Goal: Task Accomplishment & Management: Complete application form

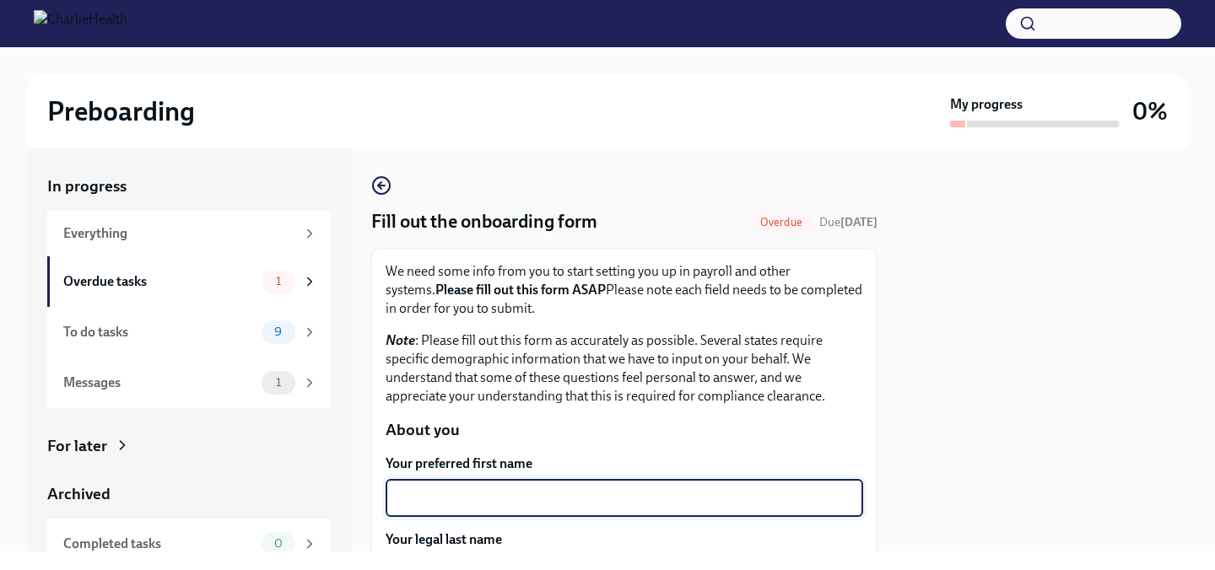
scroll to position [216, 0]
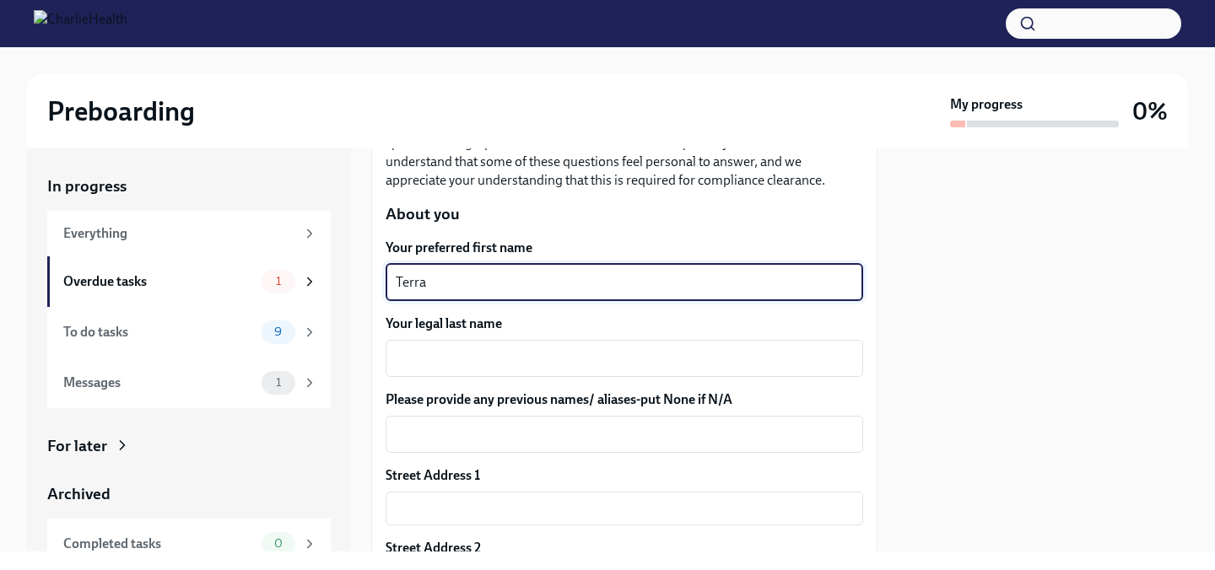
type textarea "Terra"
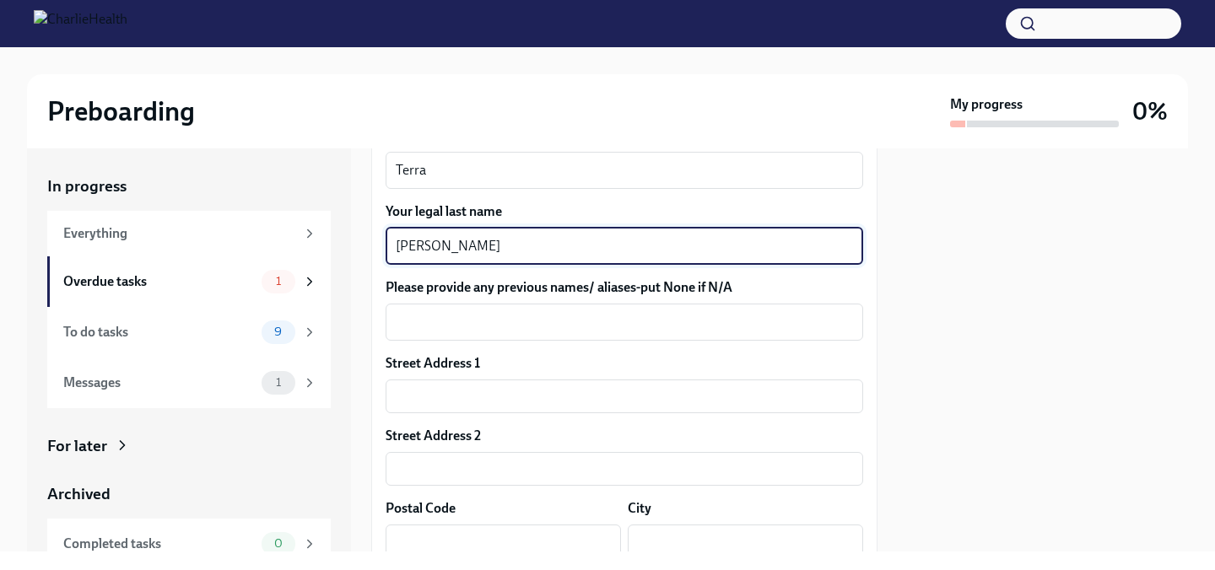
scroll to position [333, 0]
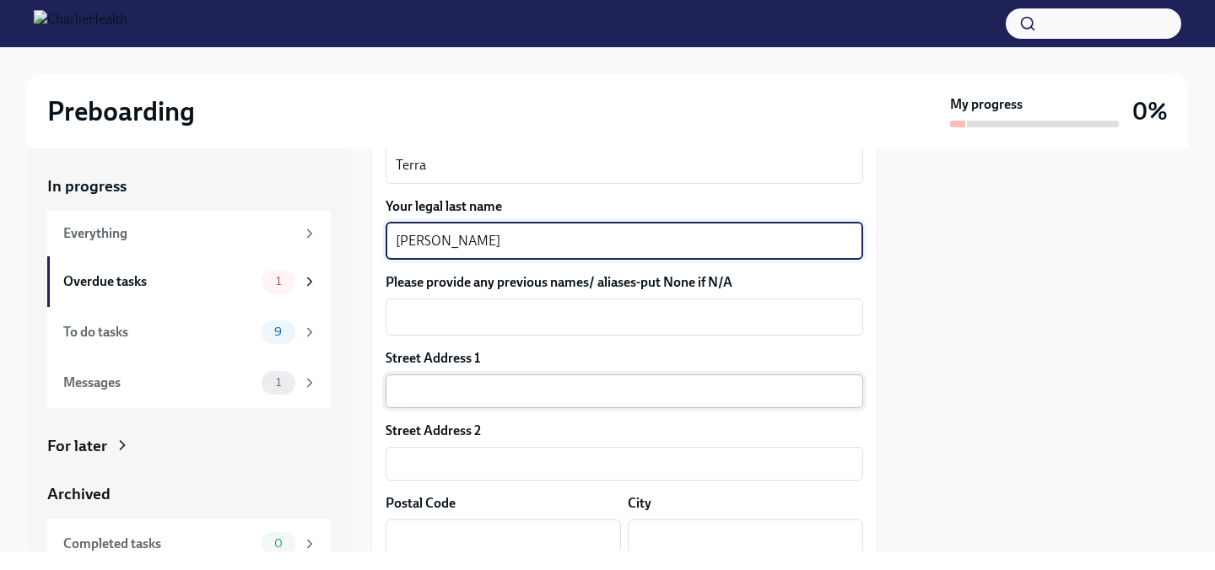
type textarea "[PERSON_NAME]"
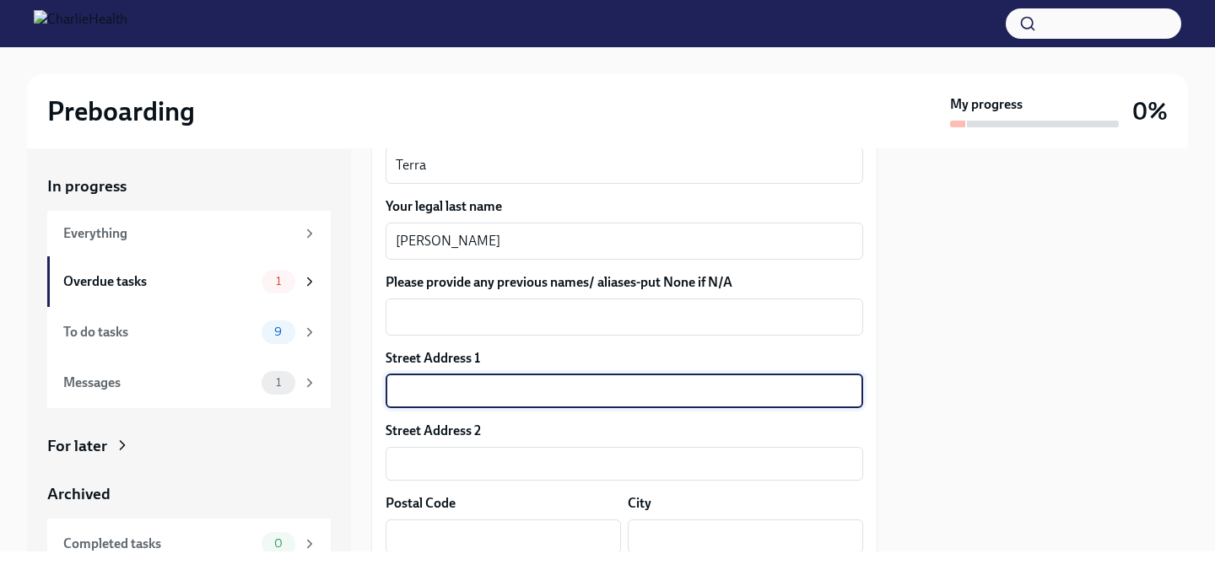
click at [531, 392] on input "text" at bounding box center [624, 392] width 477 height 34
type input "[STREET_ADDRESS]"
type input "Unit B"
type input "23801-1108"
type input "Fort [PERSON_NAME]"
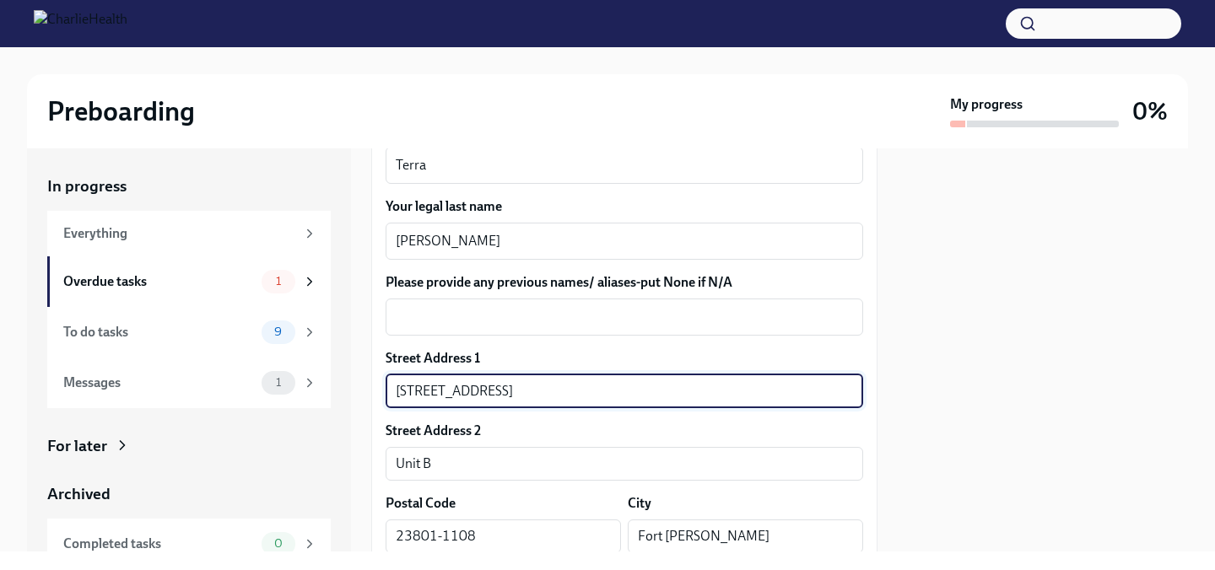
type input "[US_STATE]"
type input "US"
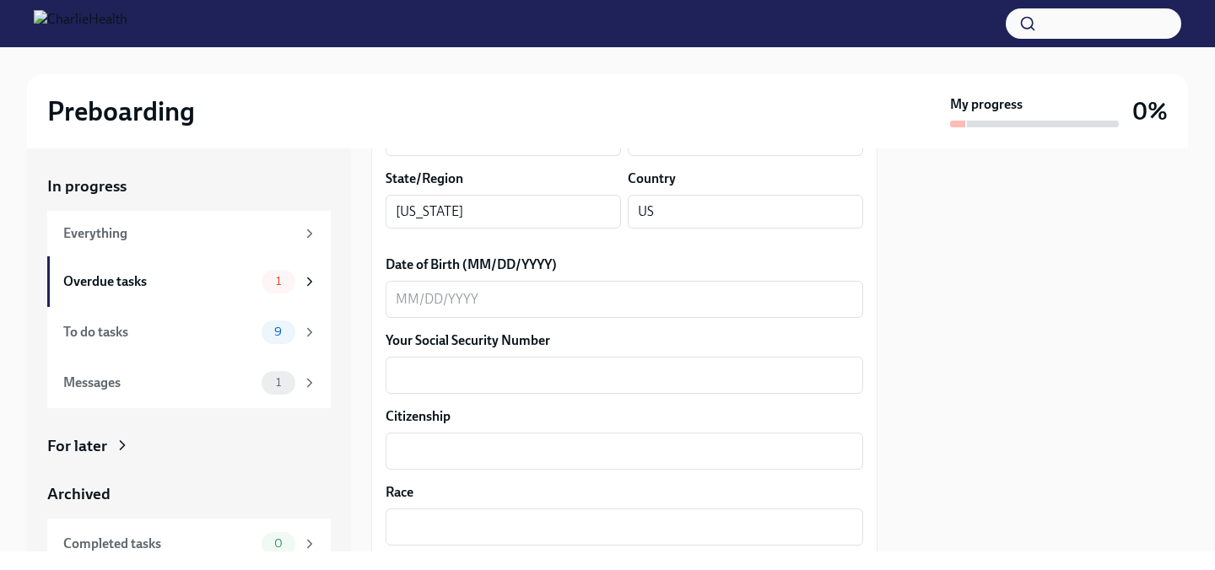
scroll to position [731, 0]
click at [456, 303] on textarea "Date of Birth (MM/DD/YYYY)" at bounding box center [624, 298] width 457 height 20
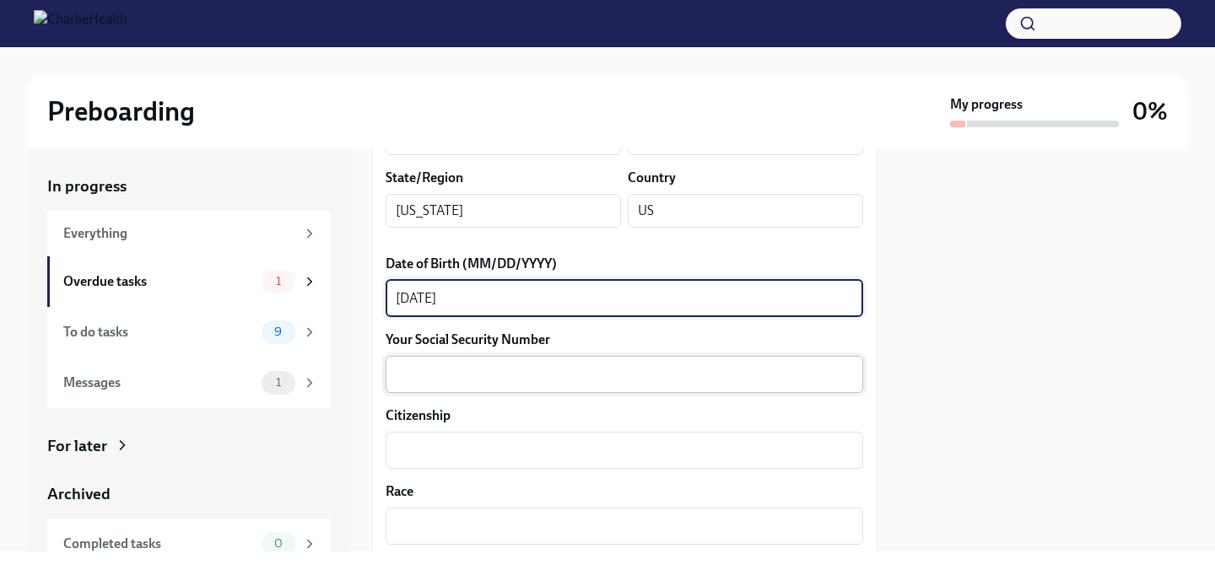
type textarea "[DATE]"
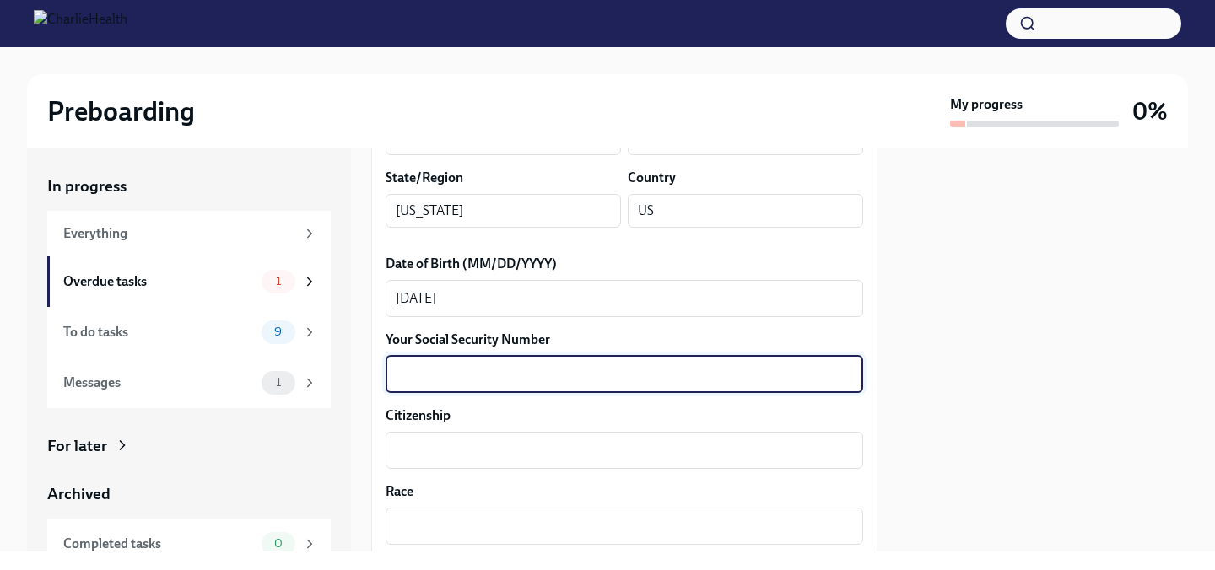
click at [429, 382] on textarea "Your Social Security Number" at bounding box center [624, 374] width 457 height 20
type textarea "324807460"
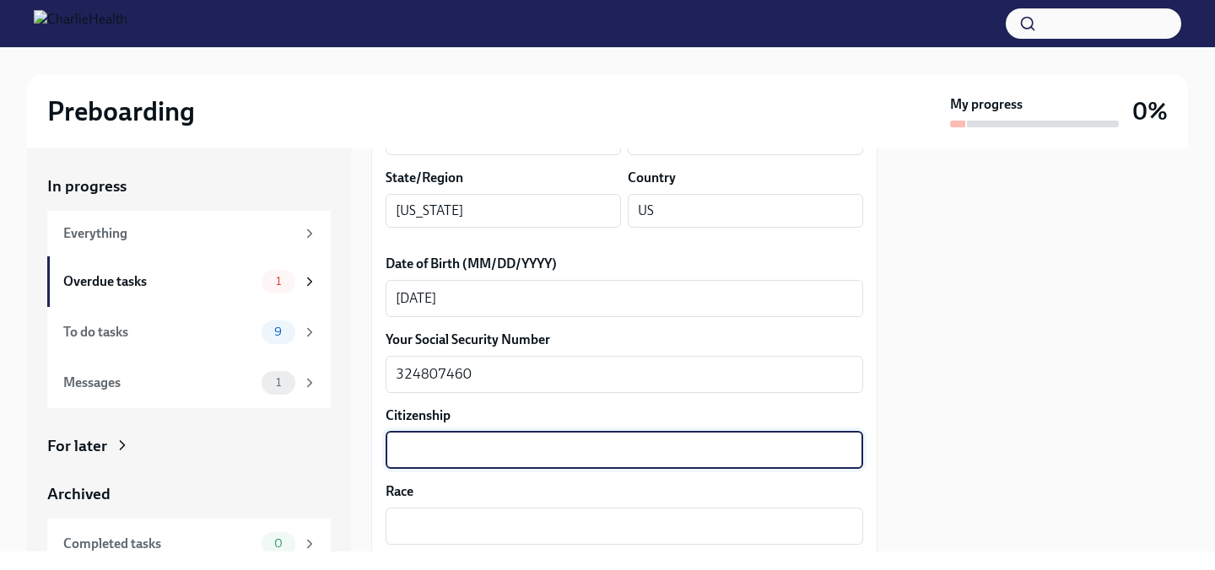
click at [451, 454] on textarea "Citizenship" at bounding box center [624, 450] width 457 height 20
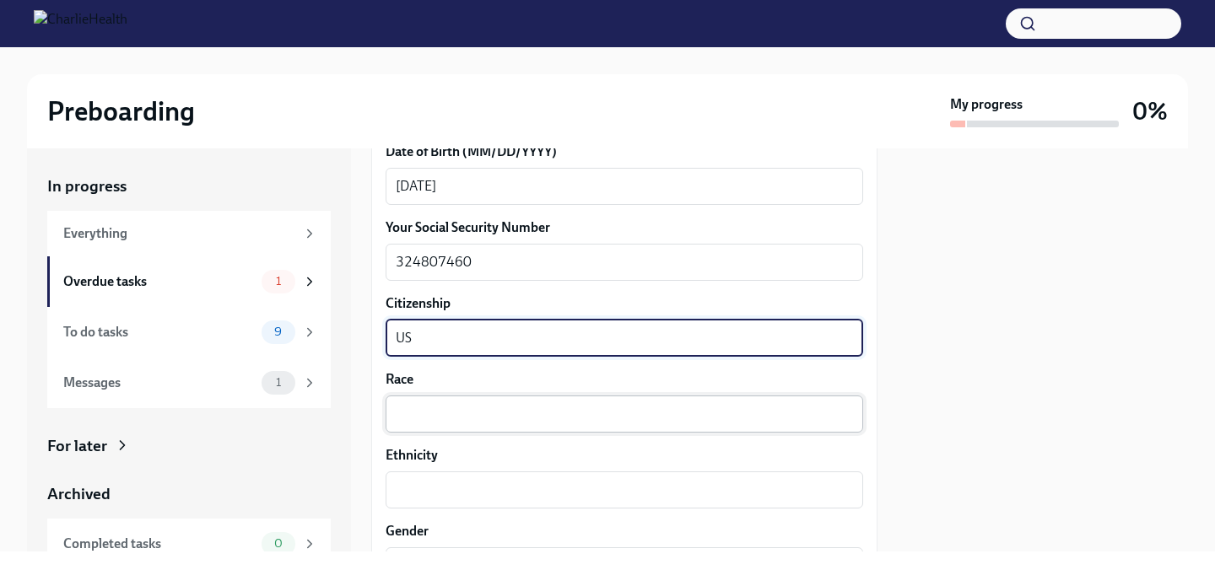
type textarea "US"
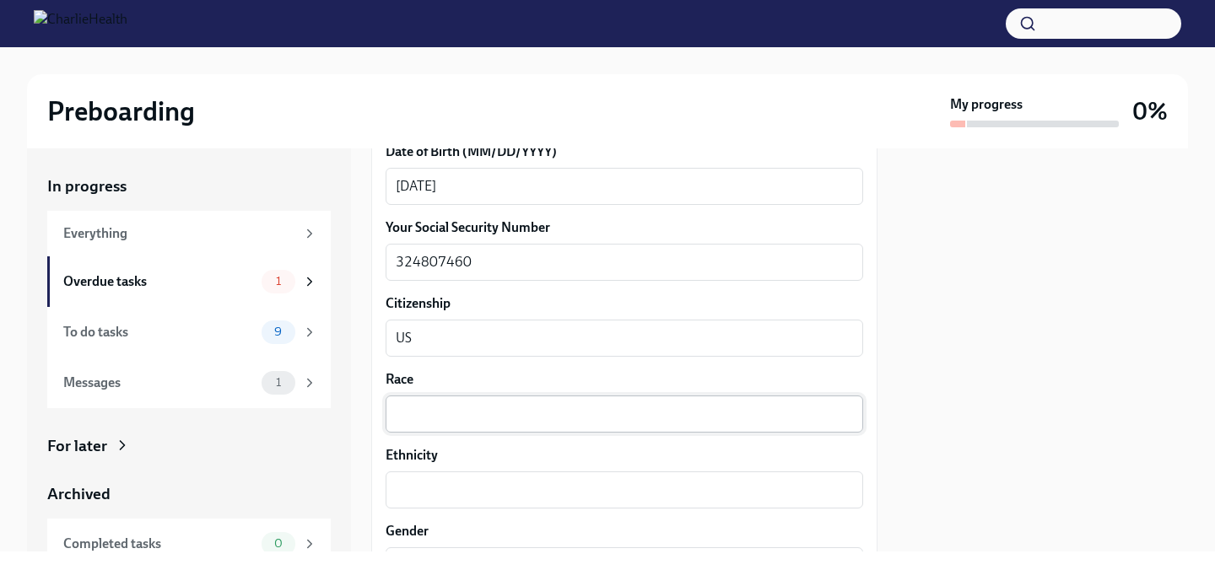
click at [440, 425] on div "x ​" at bounding box center [624, 414] width 477 height 37
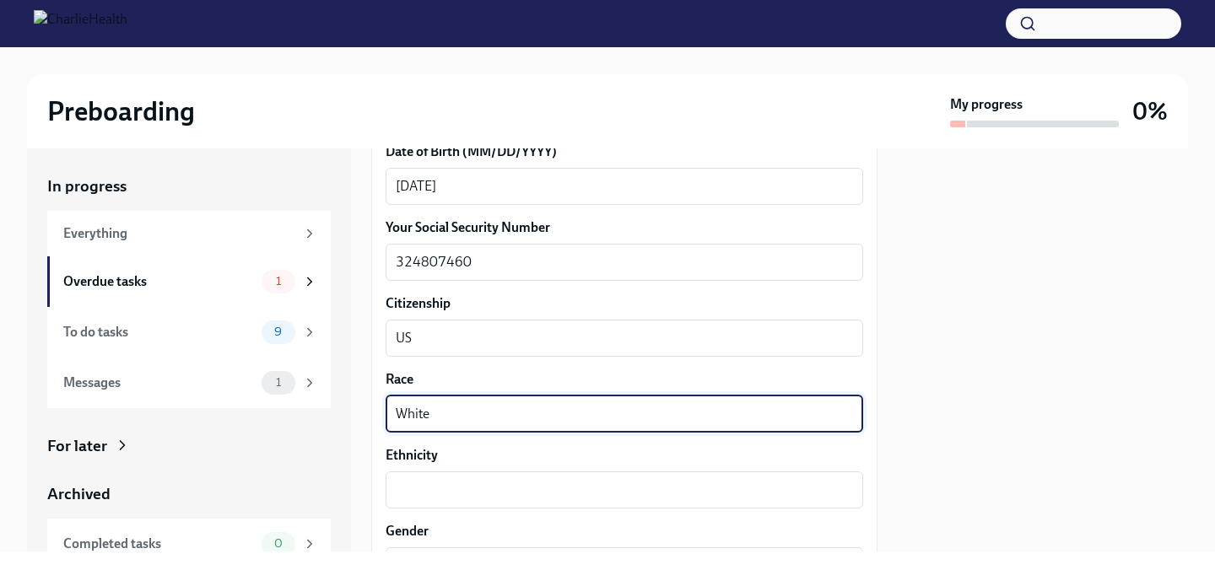
type textarea "White"
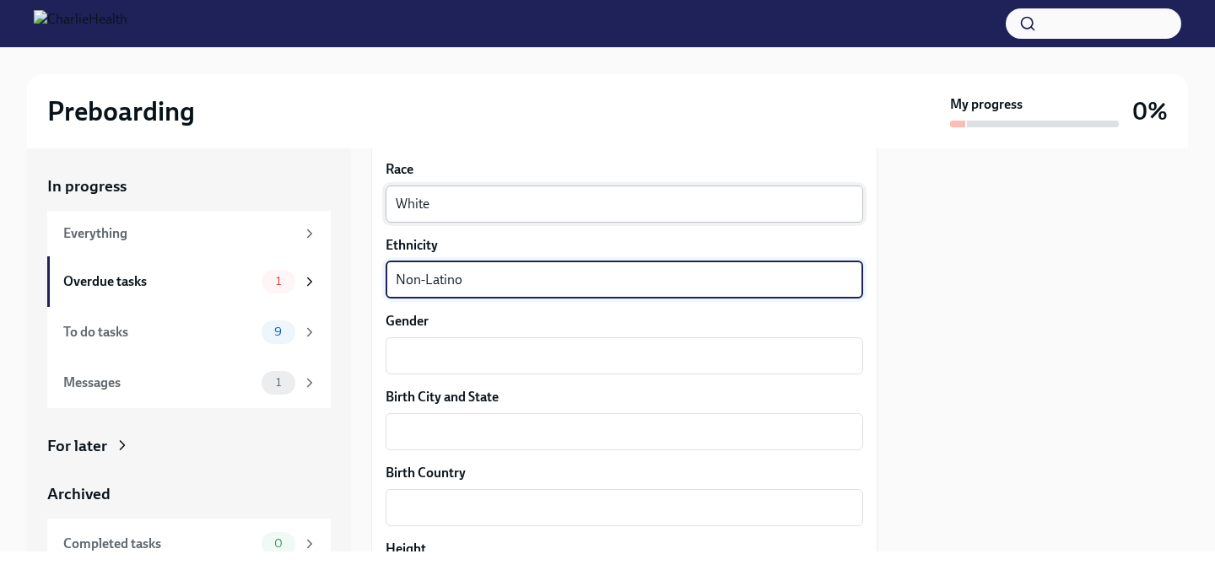
scroll to position [1077, 0]
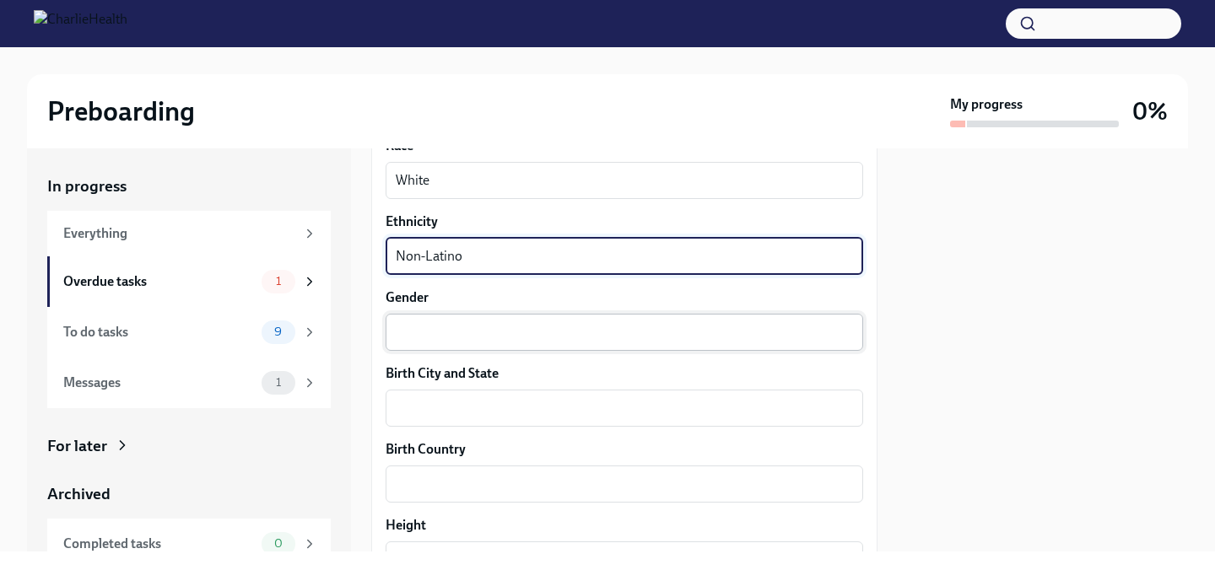
type textarea "Non-Latino"
click at [433, 333] on textarea "Gender" at bounding box center [624, 332] width 457 height 20
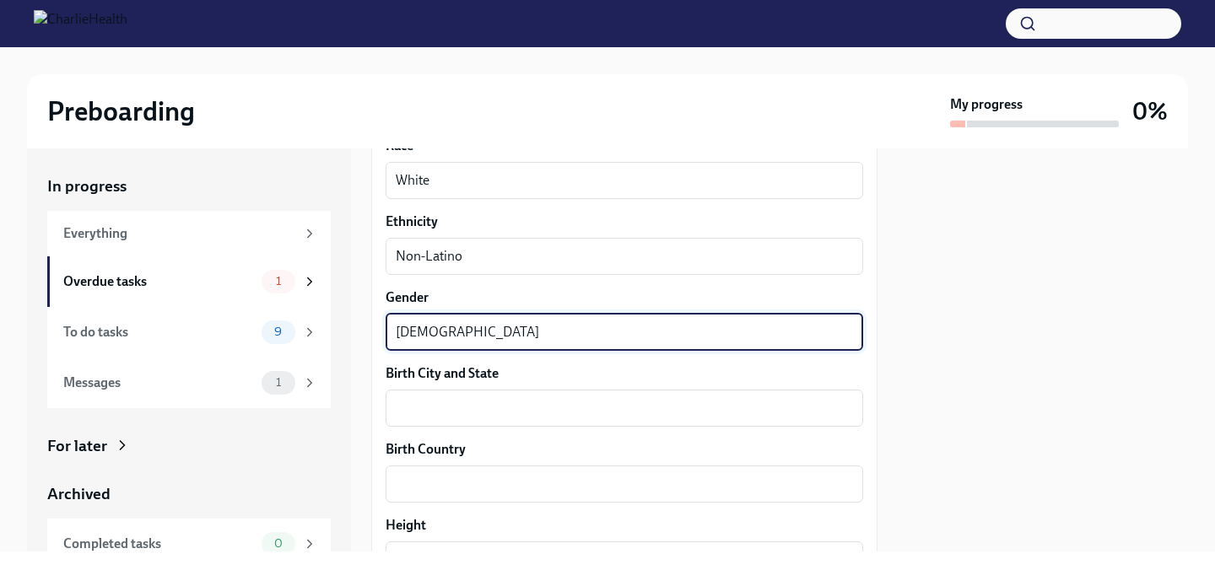
type textarea "[DEMOGRAPHIC_DATA]"
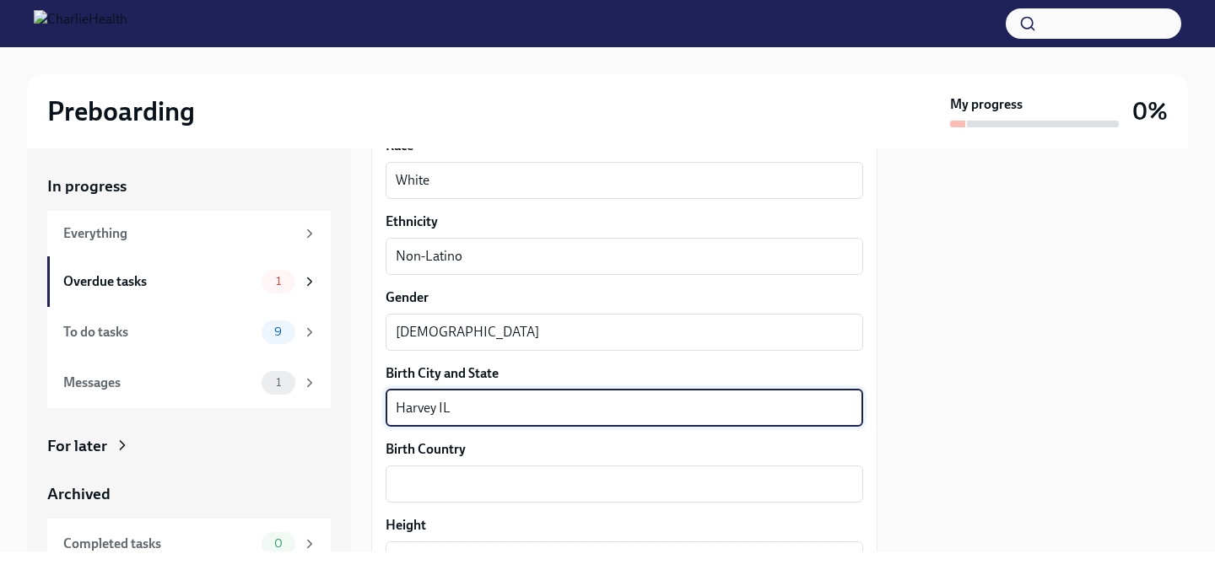
type textarea "Harvey IL"
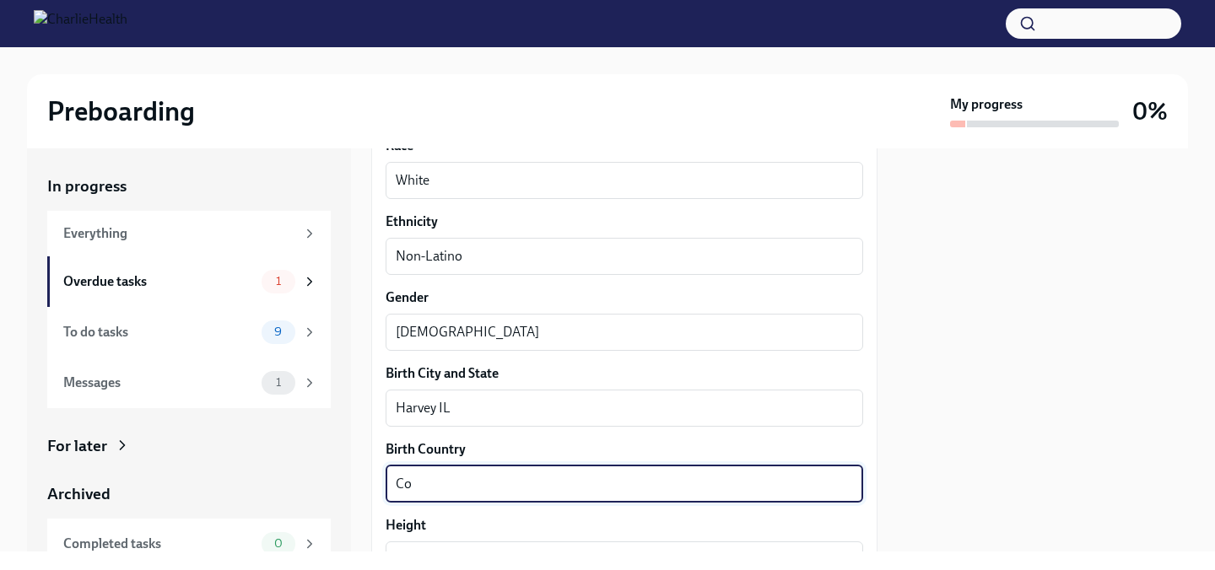
type textarea "C"
type textarea "[GEOGRAPHIC_DATA]"
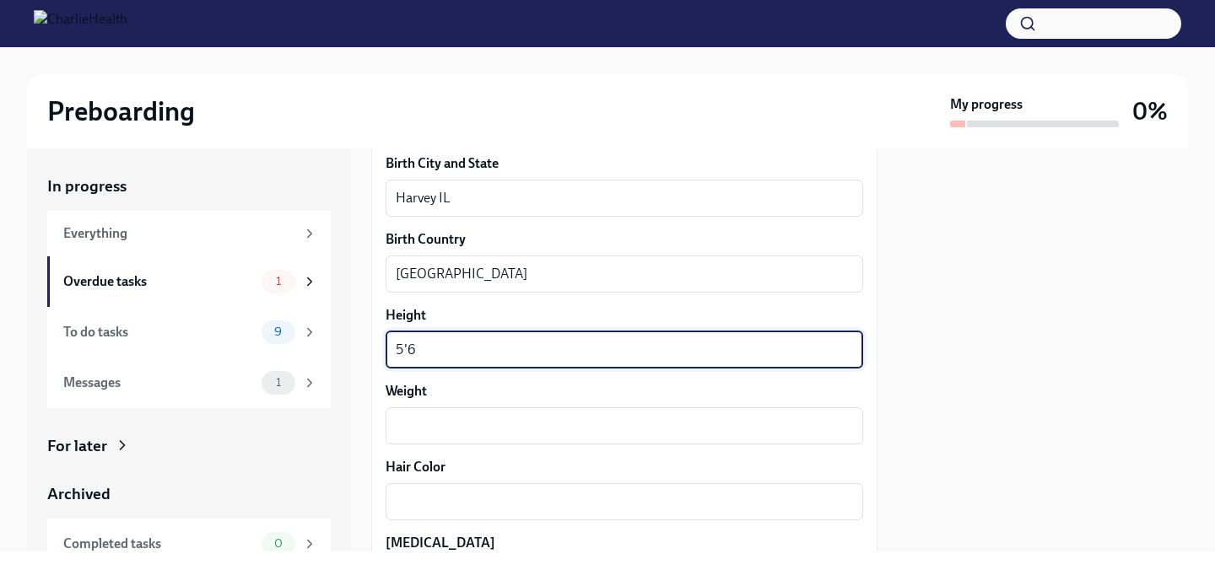
type textarea "5'6"
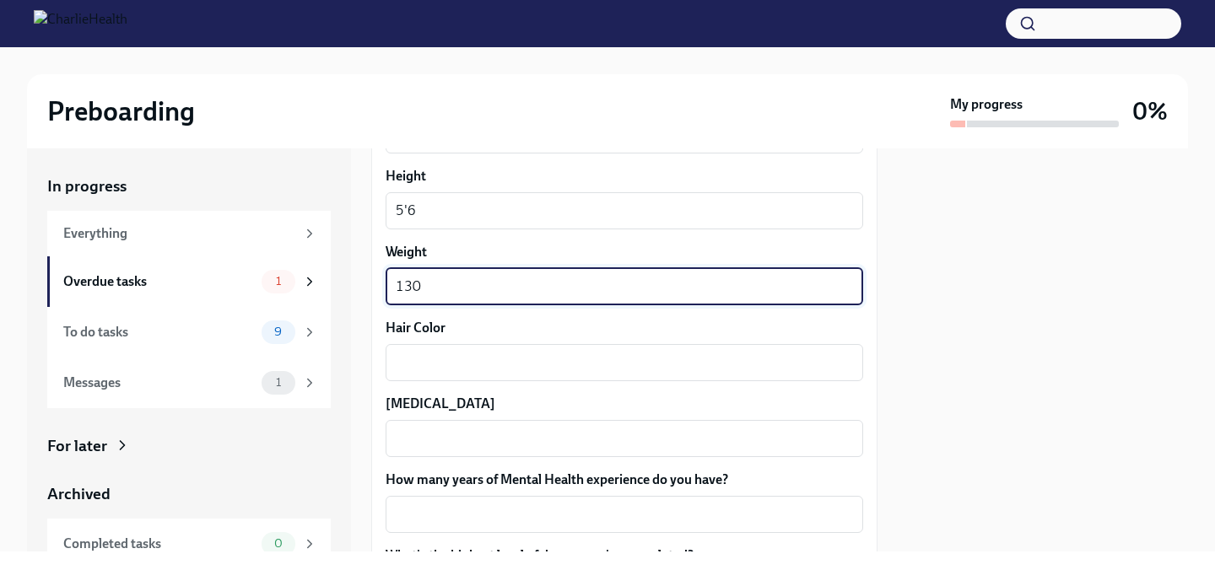
scroll to position [1429, 0]
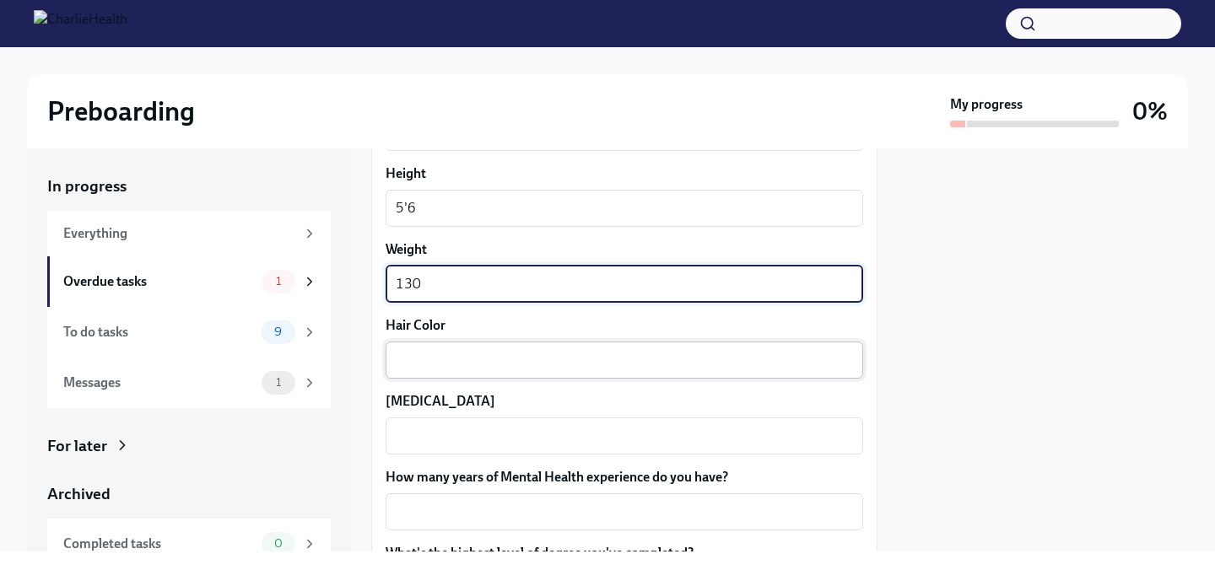
type textarea "130"
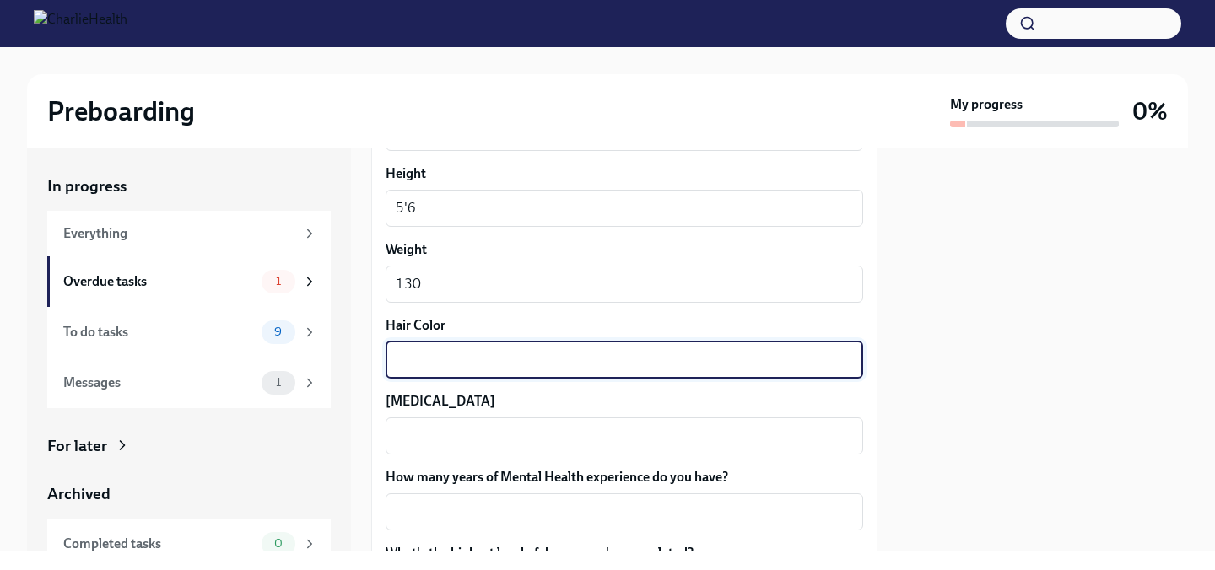
click at [424, 360] on textarea "Hair Color" at bounding box center [624, 360] width 457 height 20
type textarea "Brown"
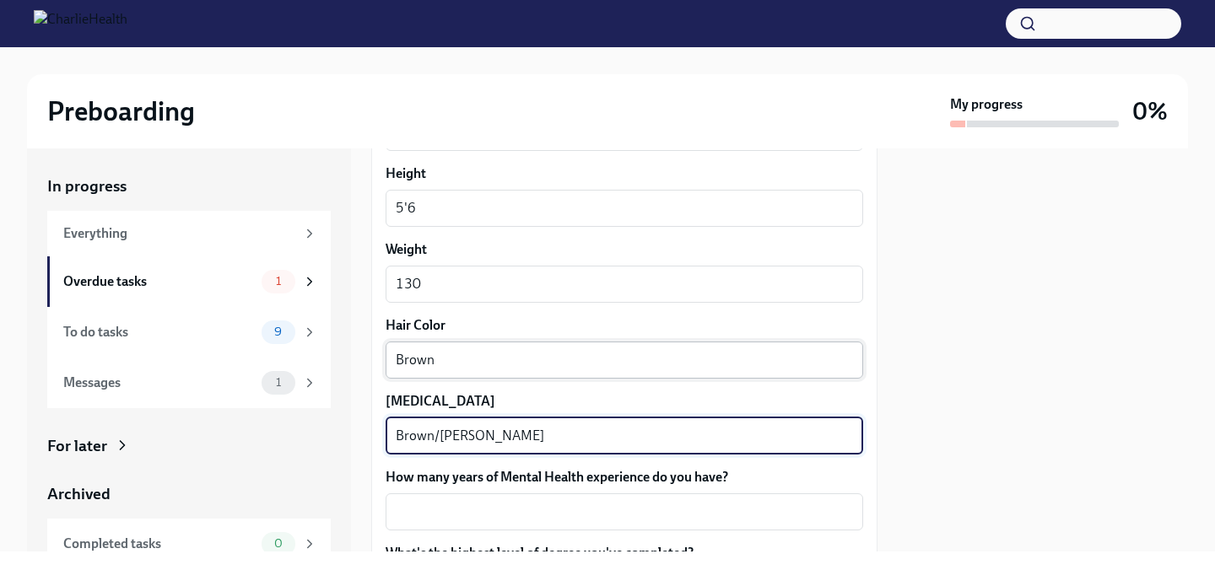
type textarea "Brown/[PERSON_NAME]"
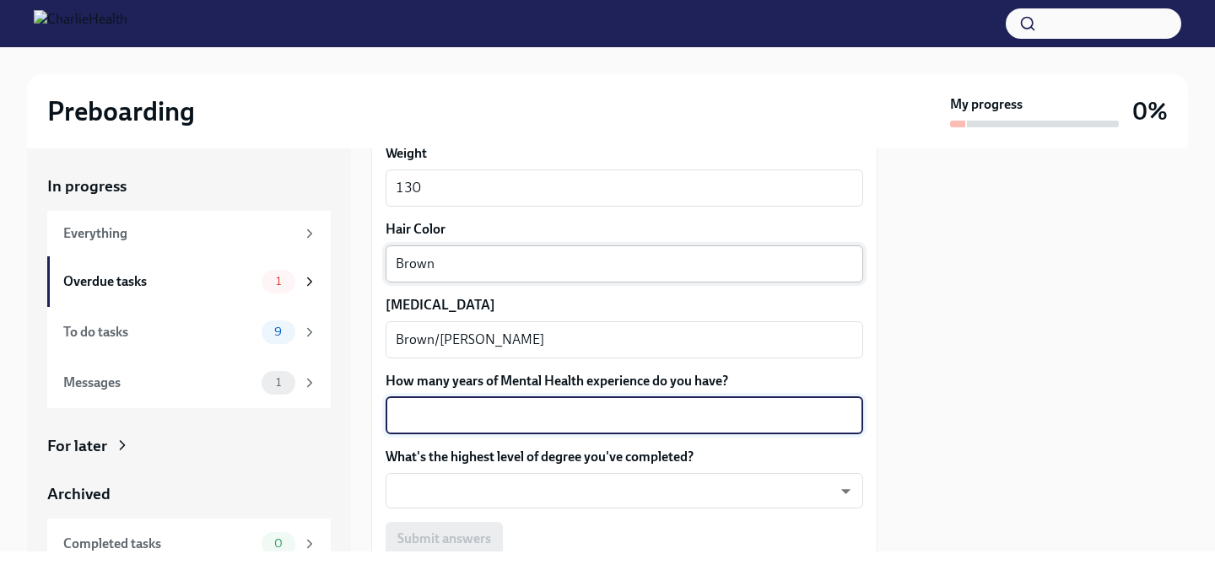
scroll to position [1527, 0]
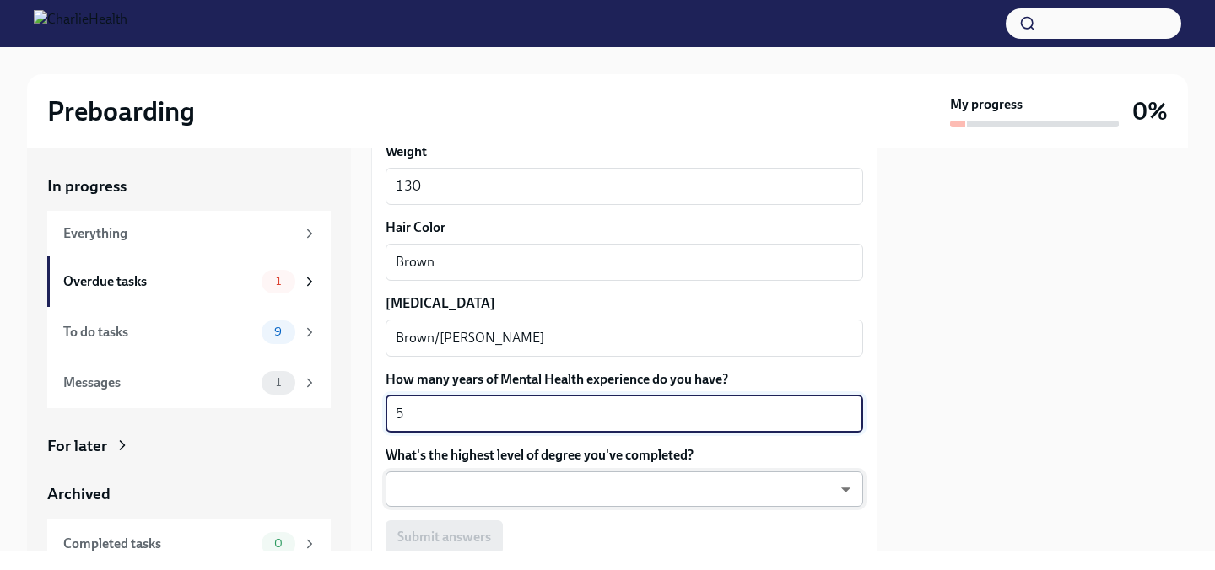
type textarea "5"
click at [521, 496] on body "Preboarding My progress 0% In progress Everything Overdue tasks 1 To do tasks 9…" at bounding box center [607, 285] width 1215 height 570
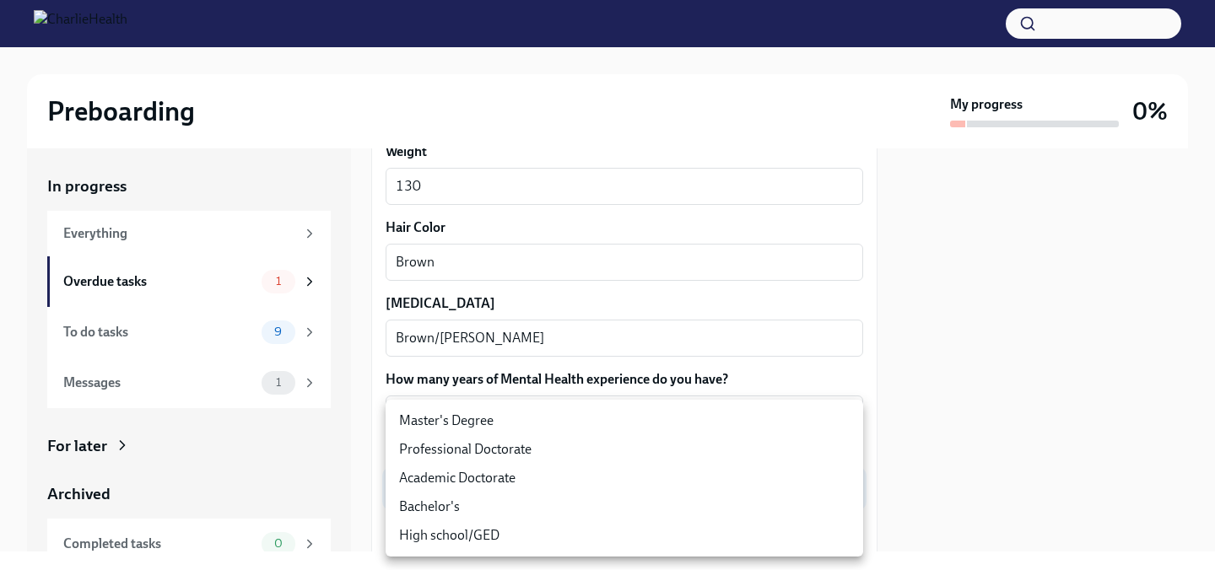
click at [504, 423] on li "Master's Degree" at bounding box center [624, 421] width 477 height 29
type input "2vBr-ghkD"
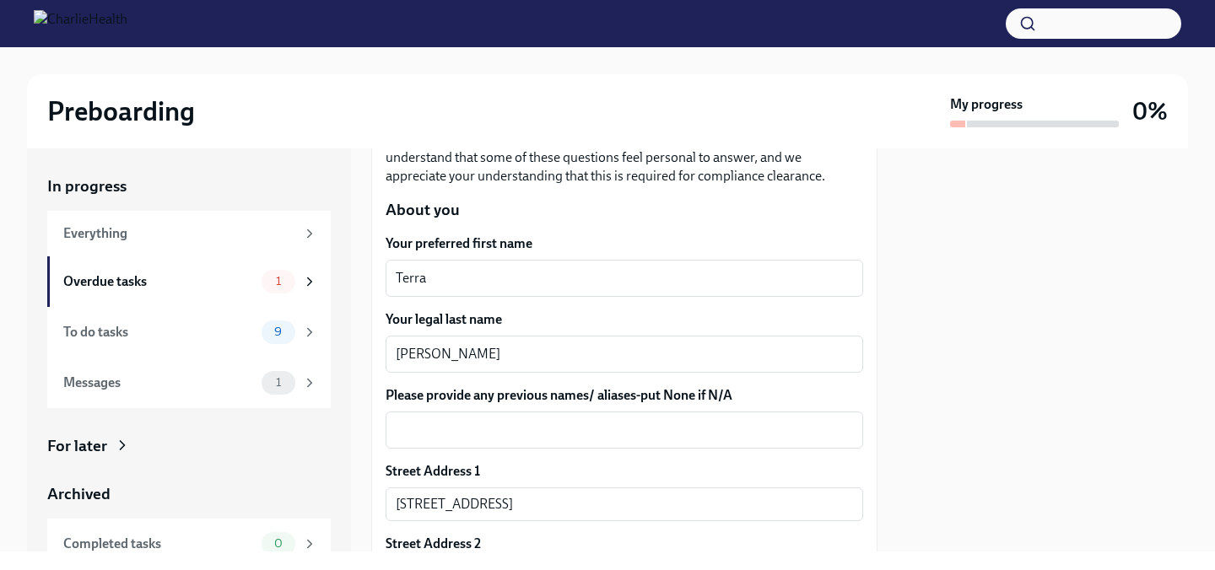
scroll to position [208, 0]
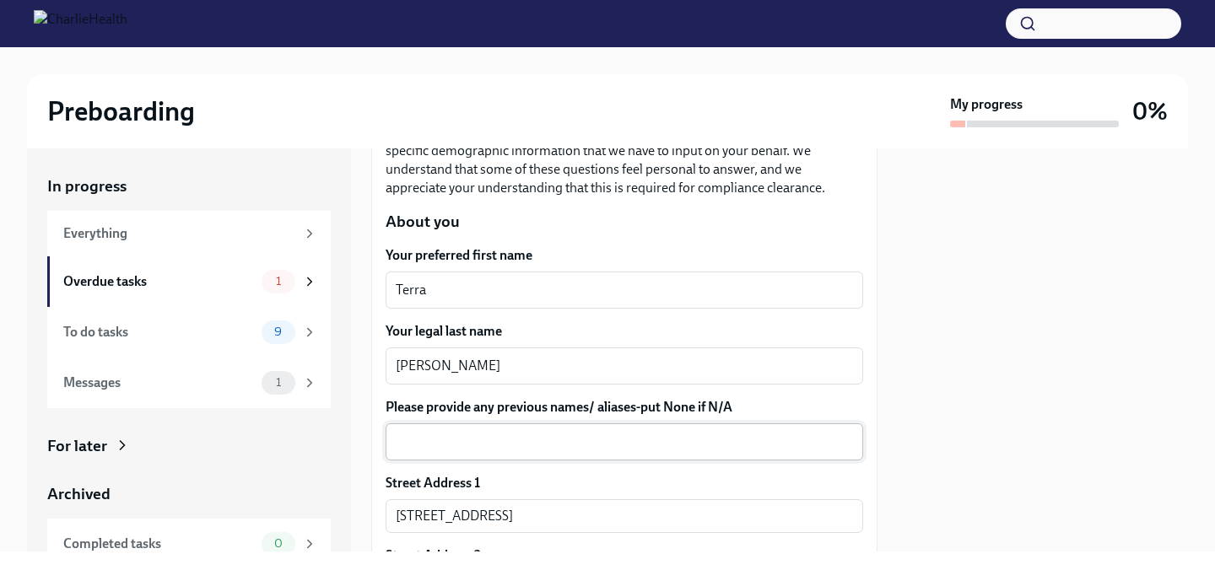
click at [534, 450] on textarea "Please provide any previous names/ aliases-put None if N/A" at bounding box center [624, 442] width 457 height 20
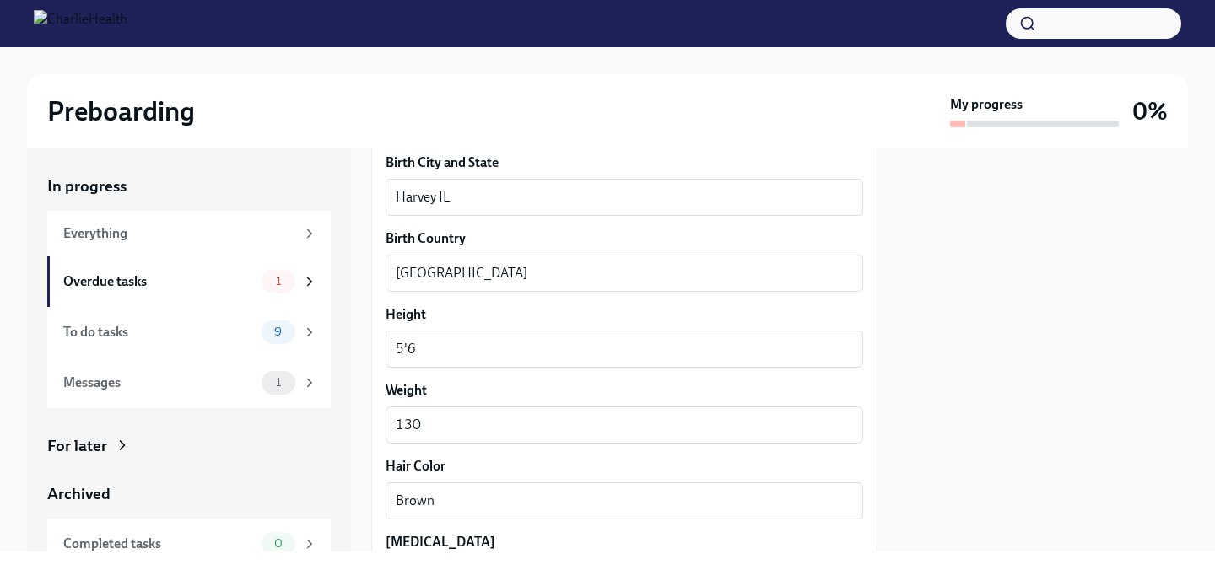
scroll to position [1666, 0]
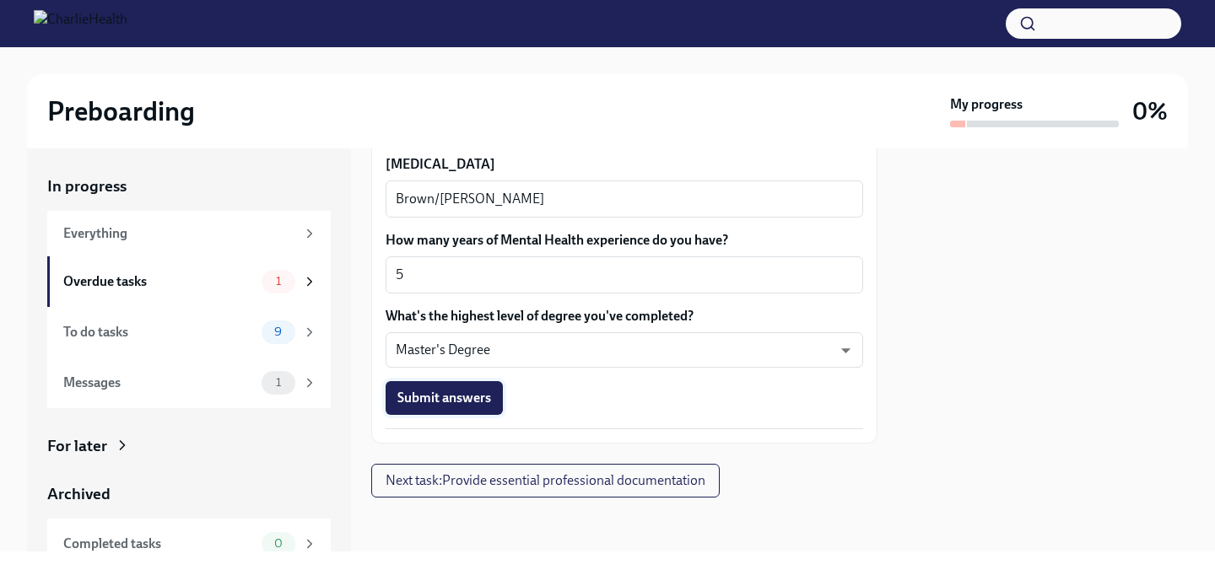
type textarea "[PERSON_NAME]"
click at [455, 399] on span "Submit answers" at bounding box center [444, 398] width 94 height 17
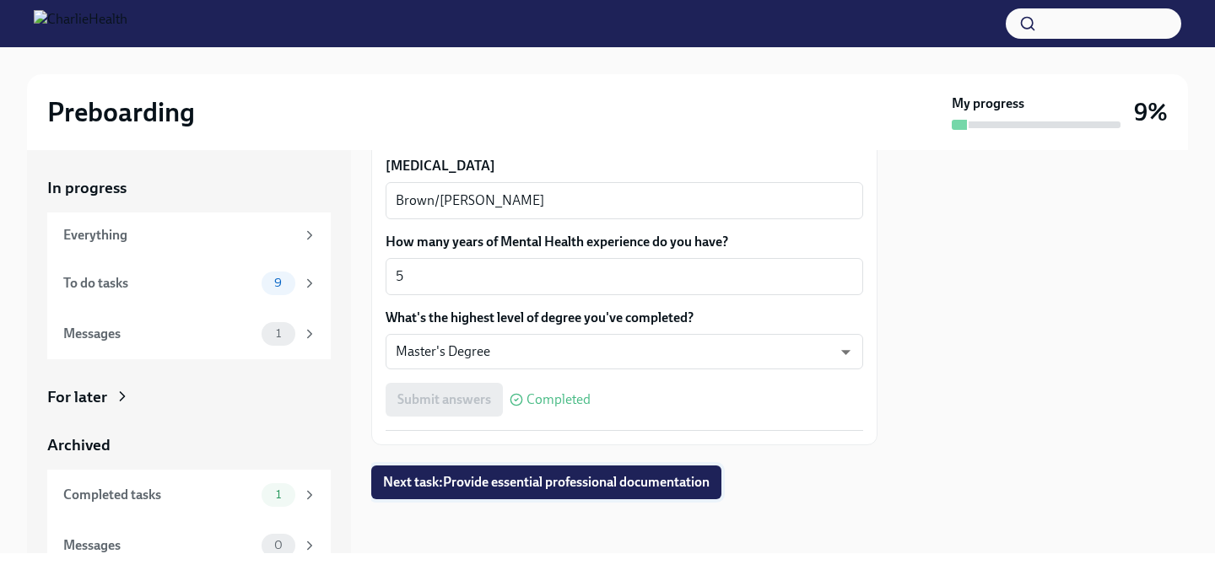
click at [627, 489] on span "Next task : Provide essential professional documentation" at bounding box center [546, 482] width 326 height 17
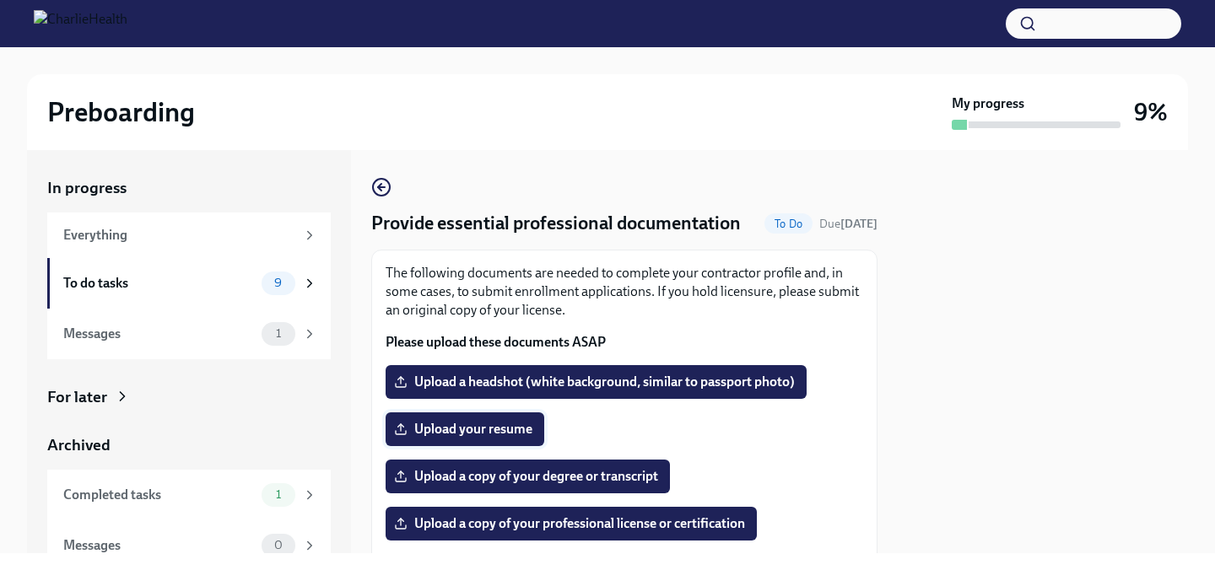
click at [489, 432] on span "Upload your resume" at bounding box center [464, 429] width 135 height 17
click at [0, 0] on input "Upload your resume" at bounding box center [0, 0] width 0 height 0
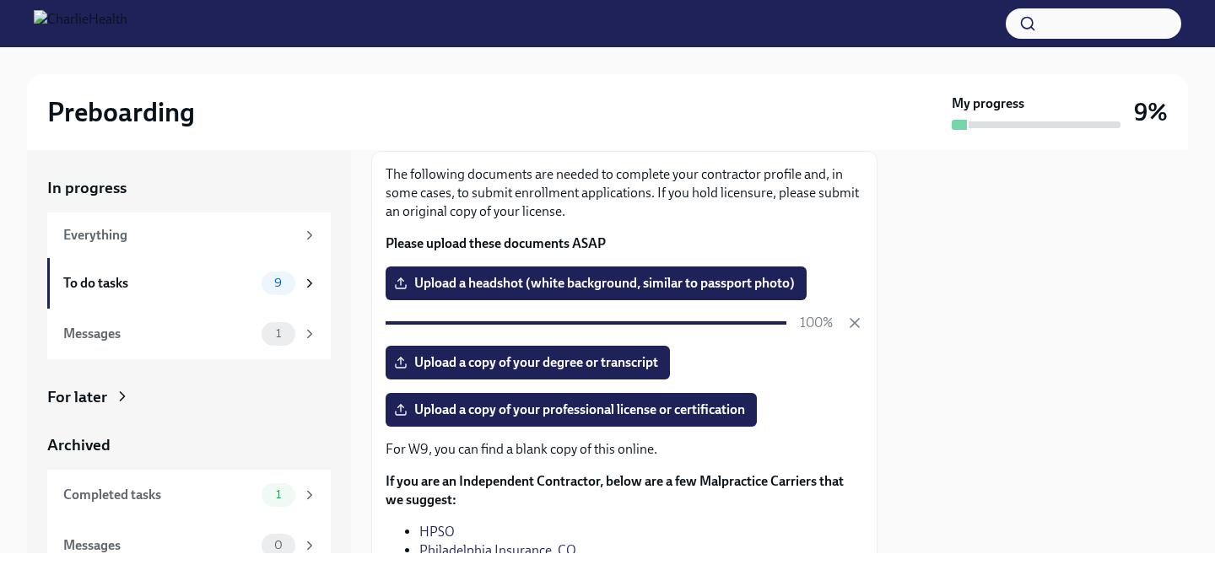
scroll to position [112, 0]
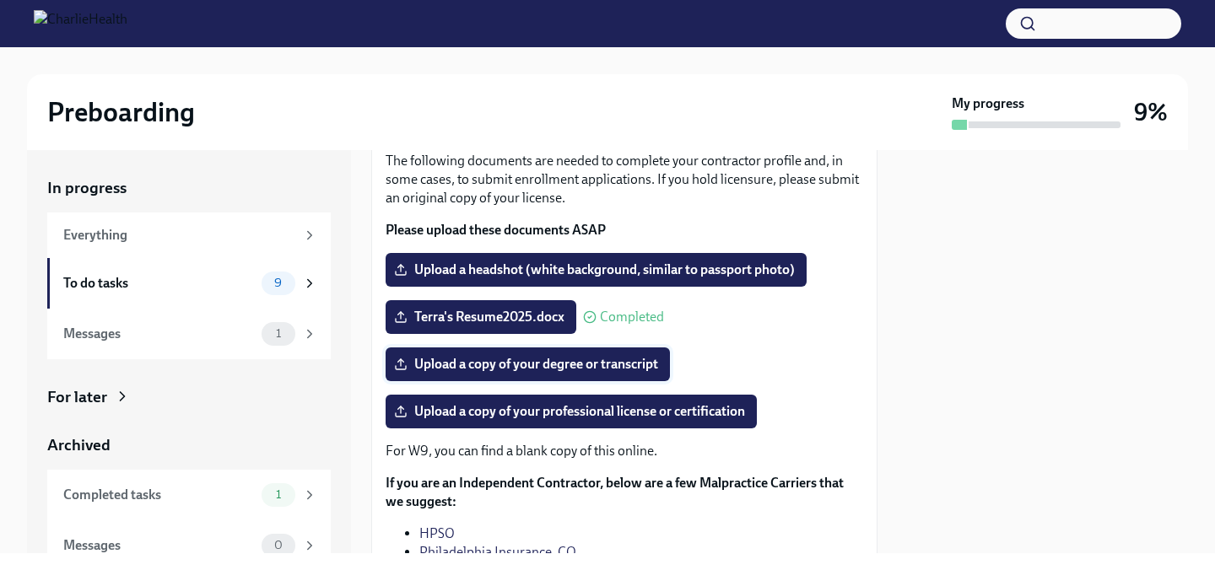
click at [590, 367] on span "Upload a copy of your degree or transcript" at bounding box center [527, 364] width 261 height 17
click at [0, 0] on input "Upload a copy of your degree or transcript" at bounding box center [0, 0] width 0 height 0
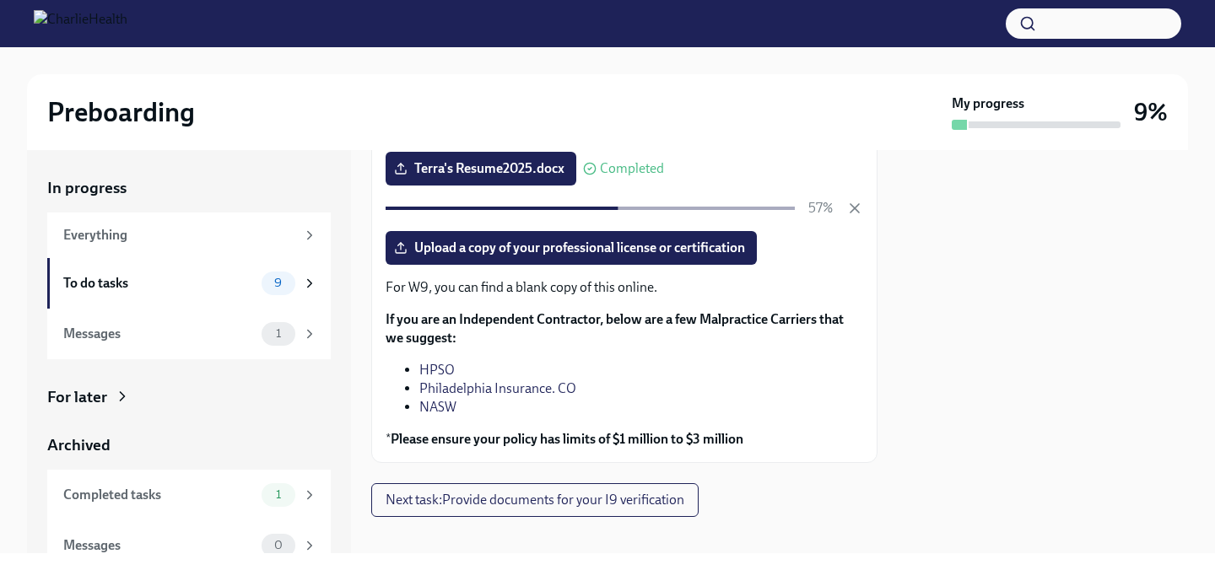
scroll to position [275, 0]
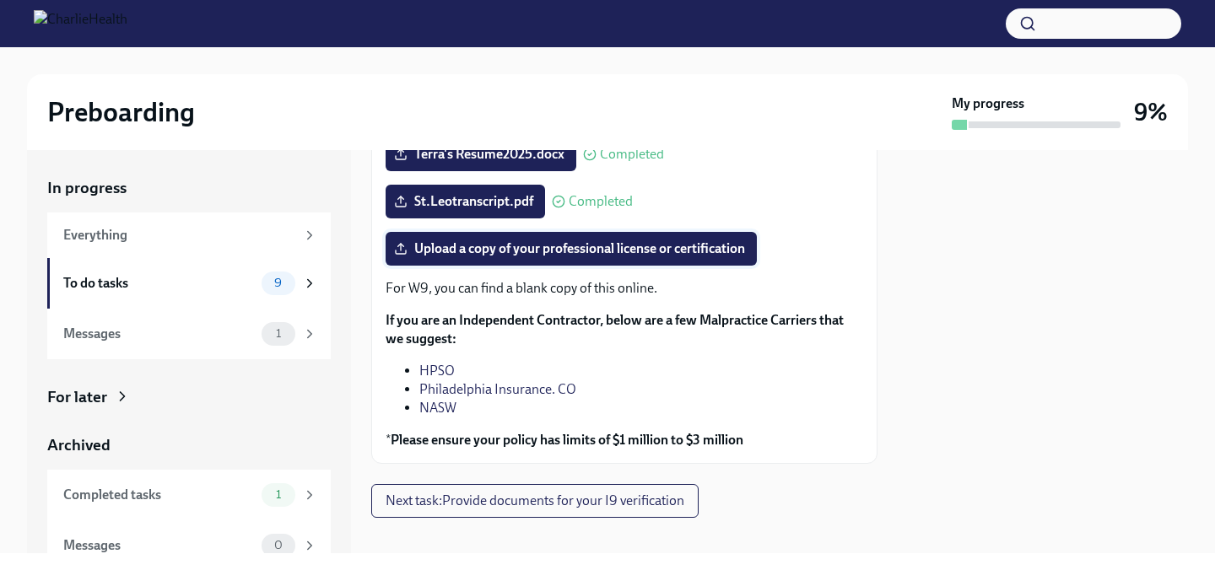
click at [553, 254] on span "Upload a copy of your professional license or certification" at bounding box center [571, 248] width 348 height 17
click at [0, 0] on input "Upload a copy of your professional license or certification" at bounding box center [0, 0] width 0 height 0
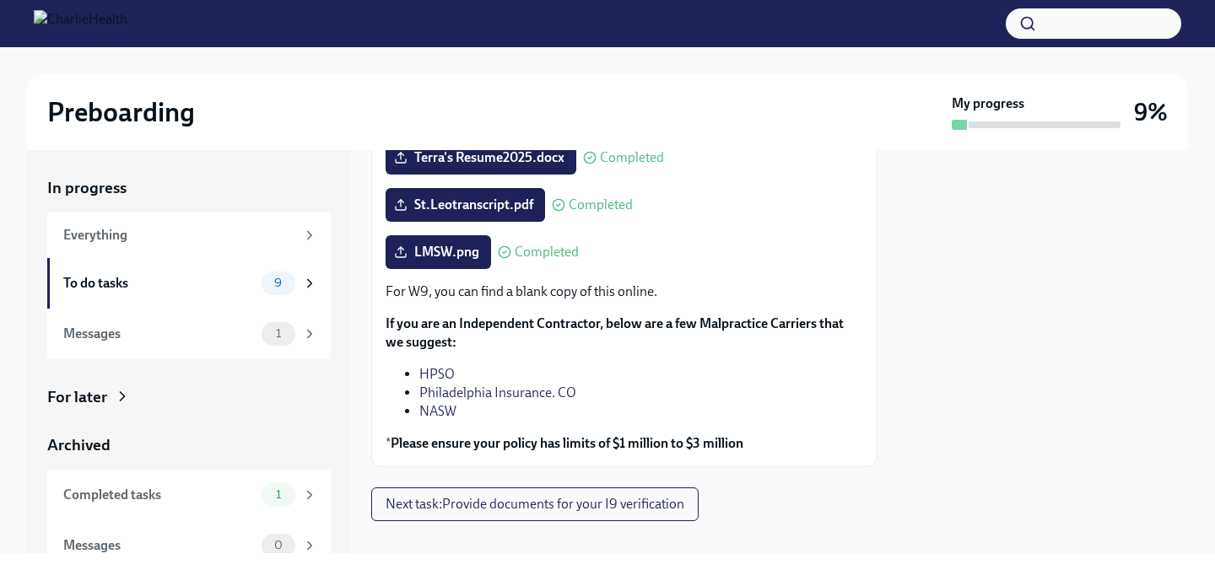
scroll to position [294, 0]
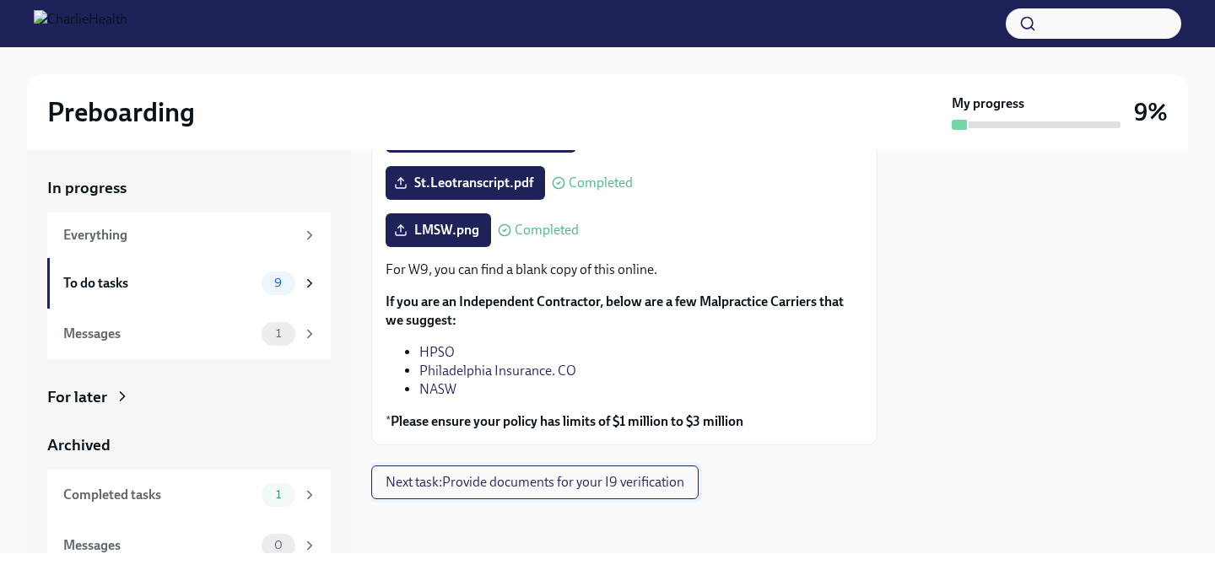
click at [604, 485] on span "Next task : Provide documents for your I9 verification" at bounding box center [535, 482] width 299 height 17
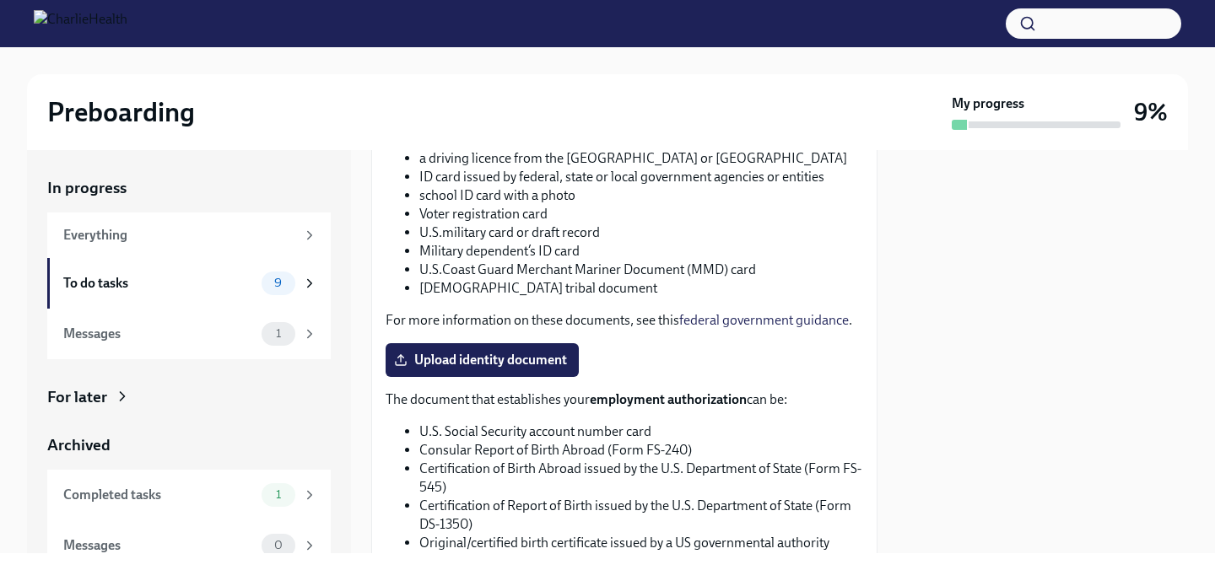
scroll to position [671, 0]
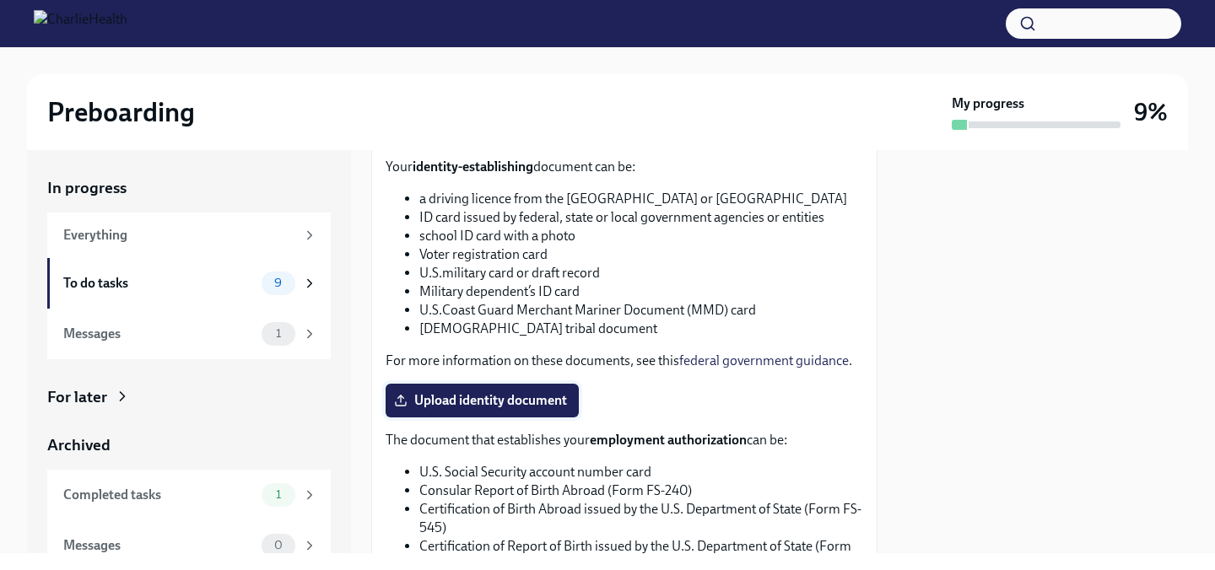
click at [508, 405] on span "Upload identity document" at bounding box center [482, 400] width 170 height 17
click at [0, 0] on input "Upload identity document" at bounding box center [0, 0] width 0 height 0
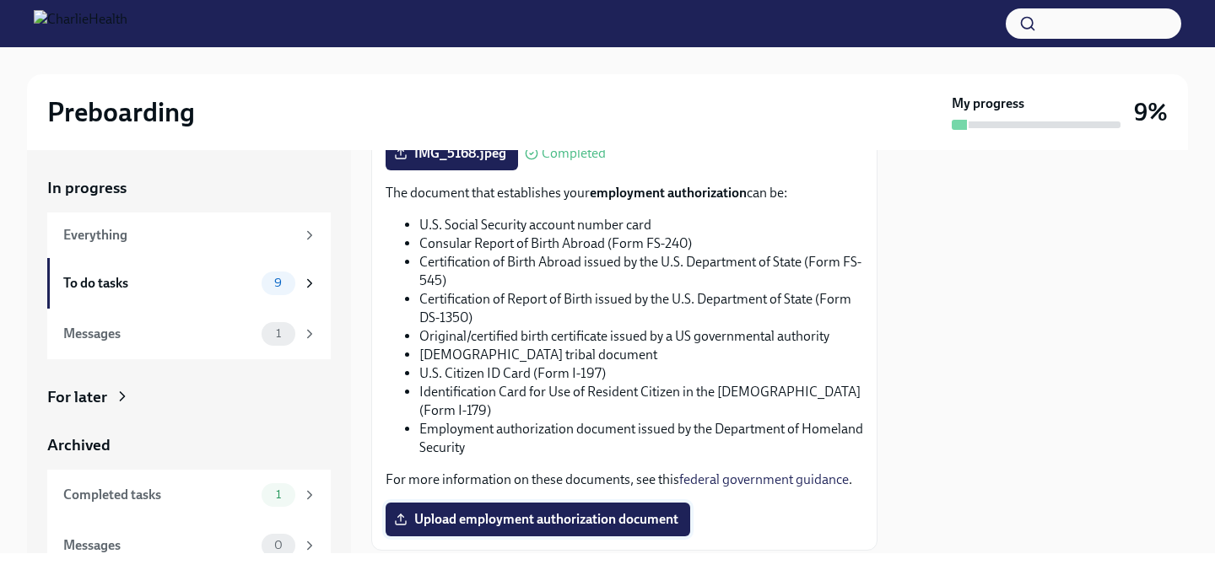
scroll to position [1023, 0]
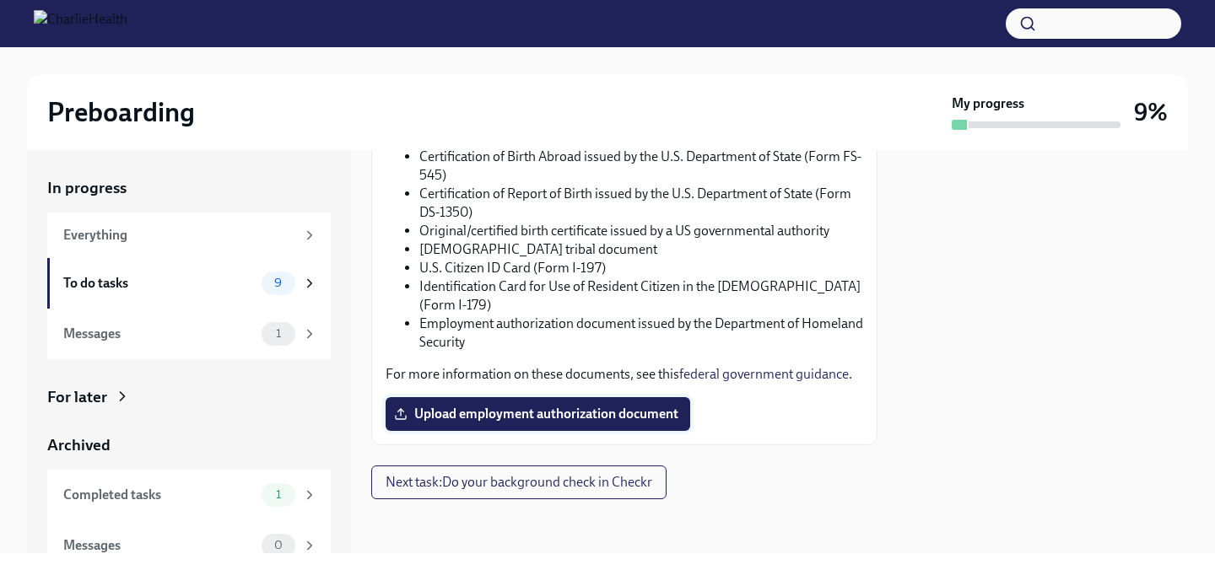
click at [581, 417] on span "Upload employment authorization document" at bounding box center [537, 414] width 281 height 17
click at [0, 0] on input "Upload employment authorization document" at bounding box center [0, 0] width 0 height 0
click at [587, 415] on span "Upload employment authorization document" at bounding box center [537, 414] width 281 height 17
click at [0, 0] on input "Upload employment authorization document" at bounding box center [0, 0] width 0 height 0
click at [495, 410] on span "Upload employment authorization document" at bounding box center [537, 414] width 281 height 17
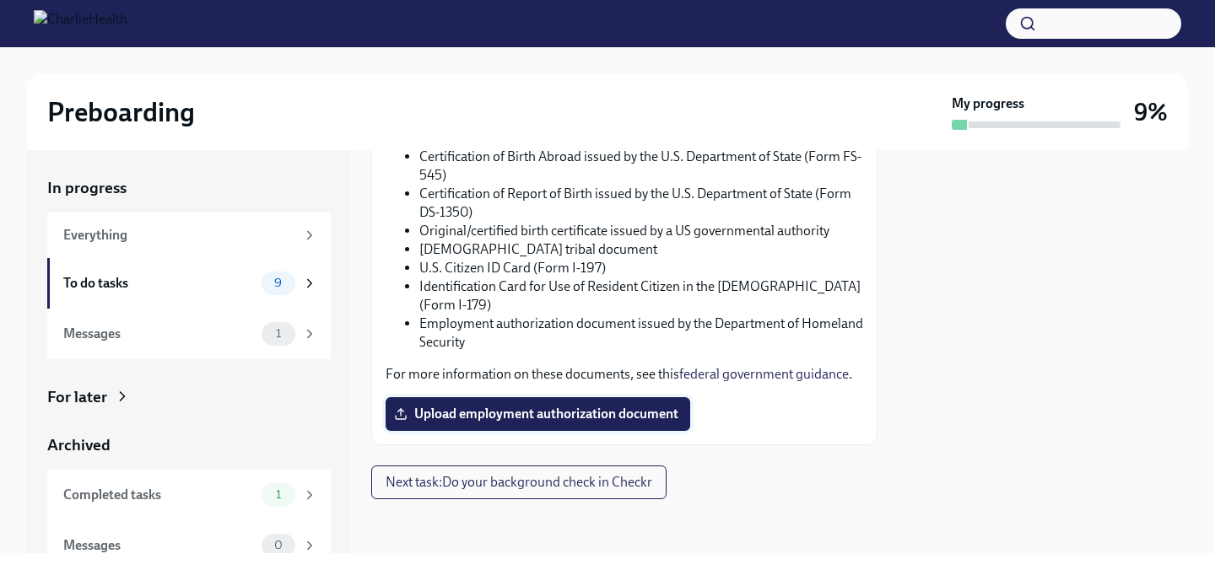
click at [0, 0] on input "Upload employment authorization document" at bounding box center [0, 0] width 0 height 0
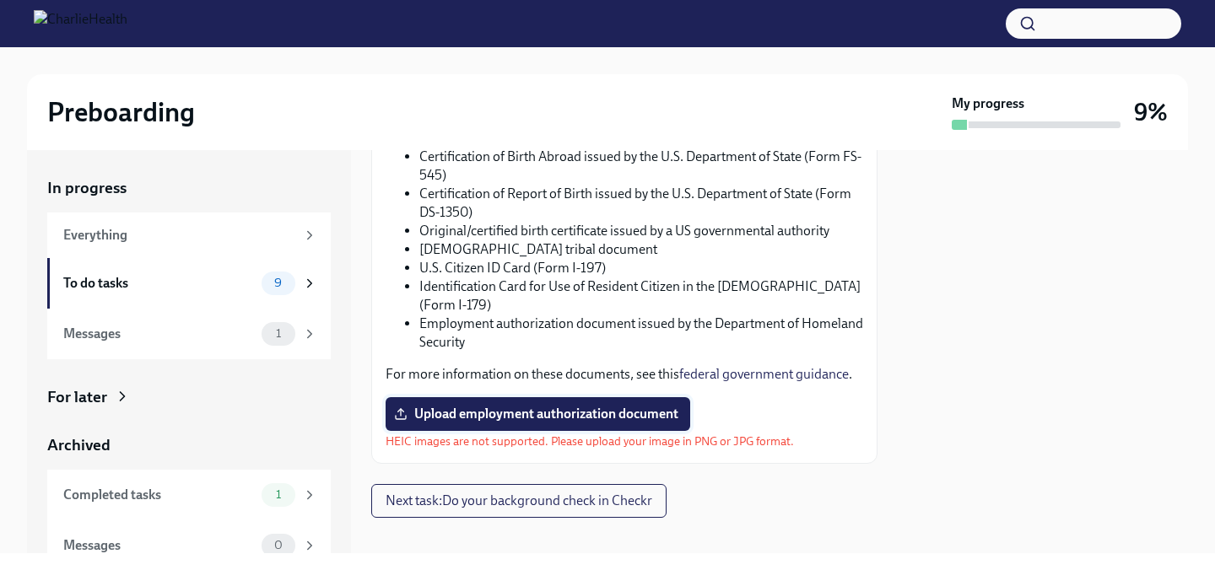
click at [585, 421] on span "Upload employment authorization document" at bounding box center [537, 414] width 281 height 17
click at [0, 0] on input "Upload employment authorization document" at bounding box center [0, 0] width 0 height 0
click at [602, 422] on span "Upload employment authorization document" at bounding box center [537, 414] width 281 height 17
click at [0, 0] on input "Upload employment authorization document" at bounding box center [0, 0] width 0 height 0
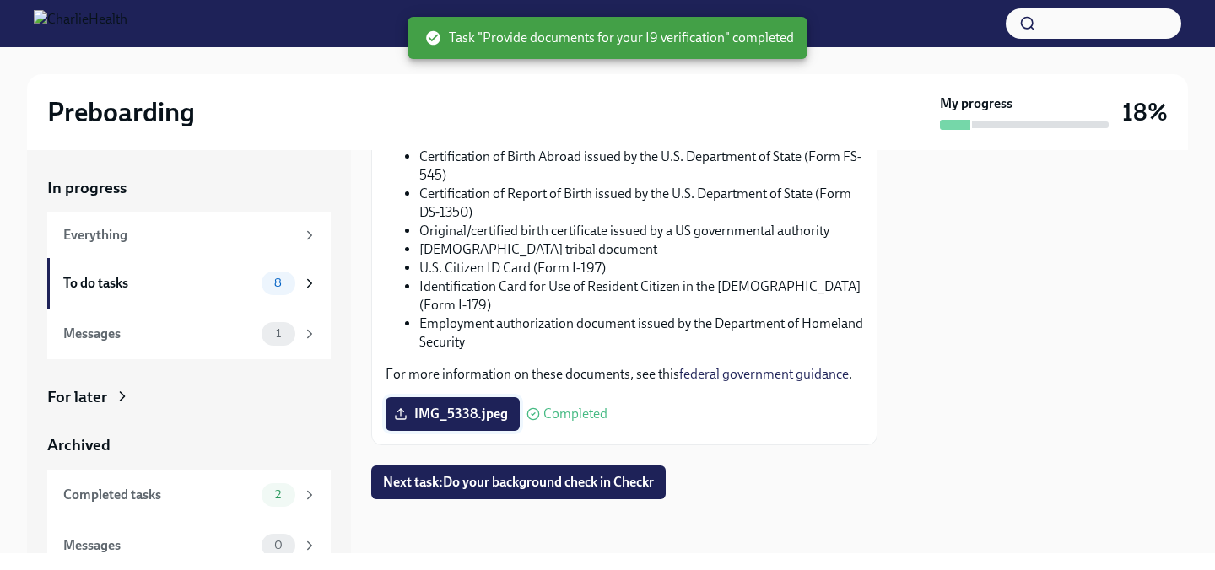
click at [472, 423] on label "IMG_5338.jpeg" at bounding box center [453, 414] width 134 height 34
click at [0, 0] on input "IMG_5338.jpeg" at bounding box center [0, 0] width 0 height 0
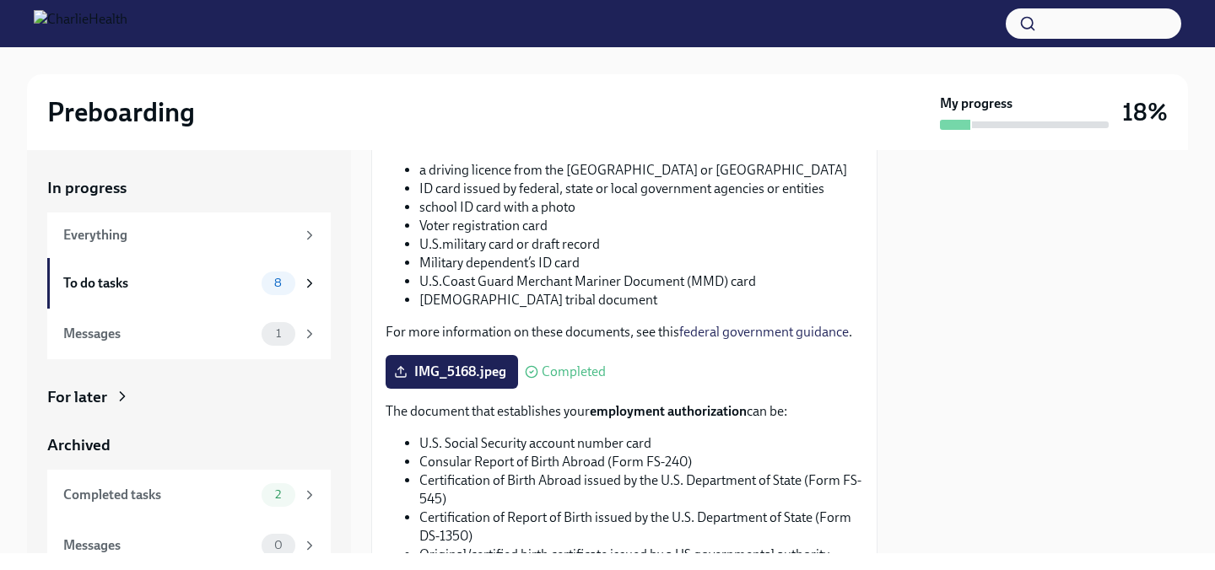
scroll to position [988, 0]
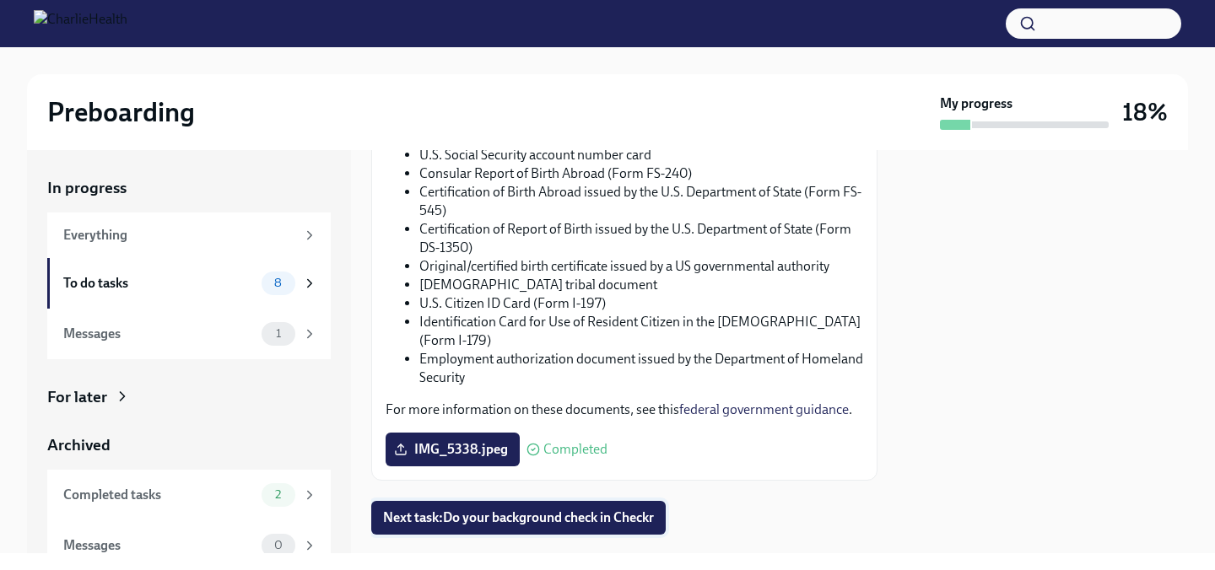
click at [524, 525] on span "Next task : Do your background check in Checkr" at bounding box center [518, 518] width 271 height 17
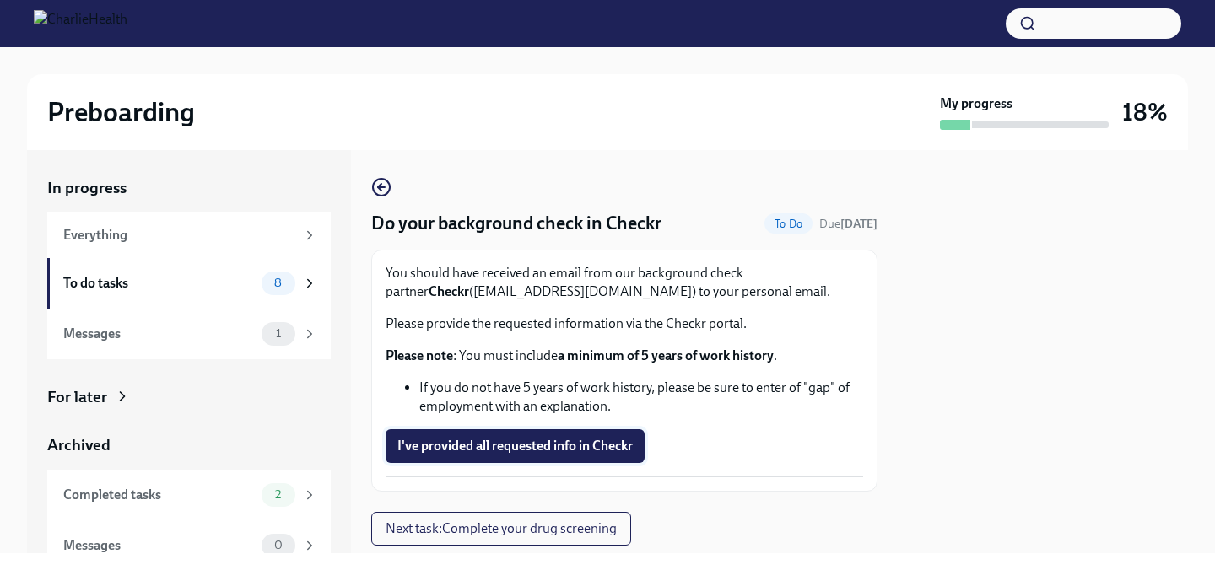
click at [547, 453] on span "I've provided all requested info in Checkr" at bounding box center [514, 446] width 235 height 17
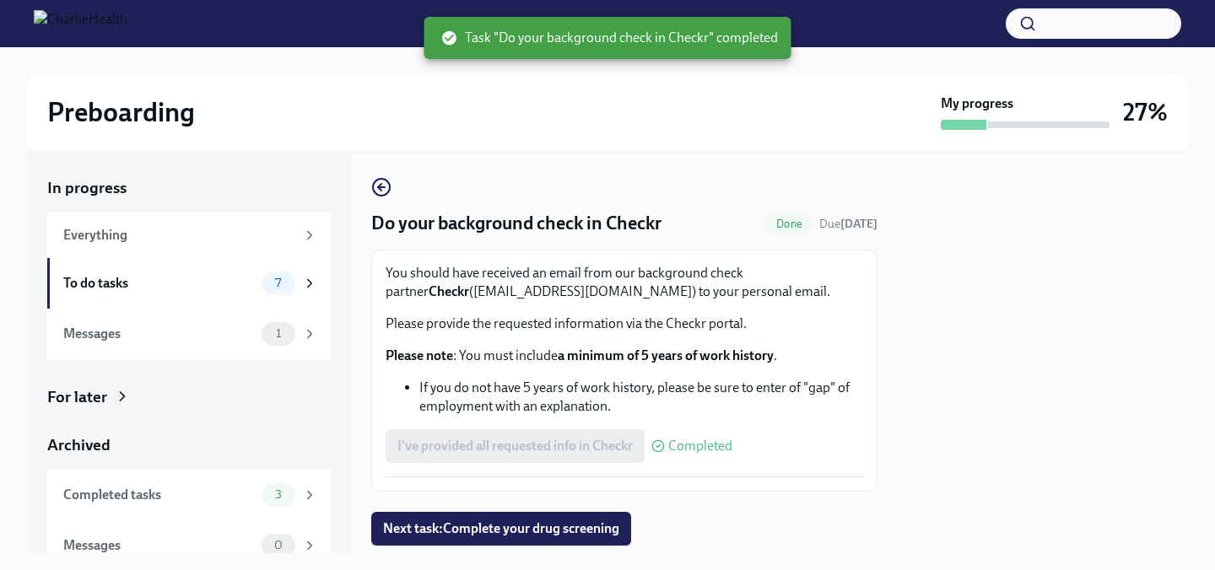
scroll to position [46, 0]
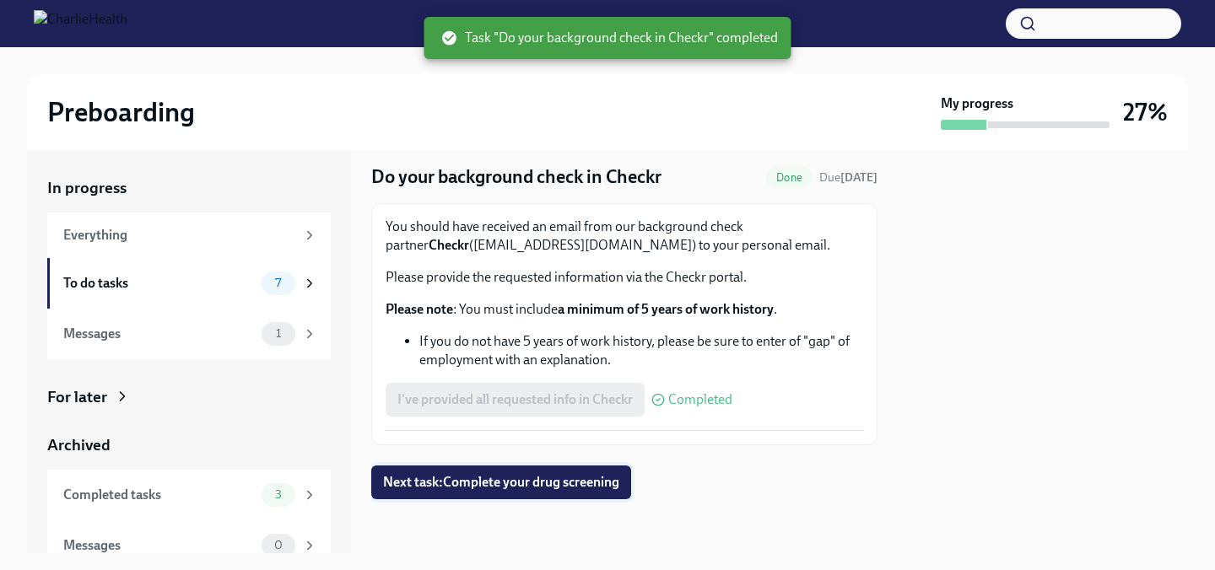
click at [560, 483] on span "Next task : Complete your drug screening" at bounding box center [501, 482] width 236 height 17
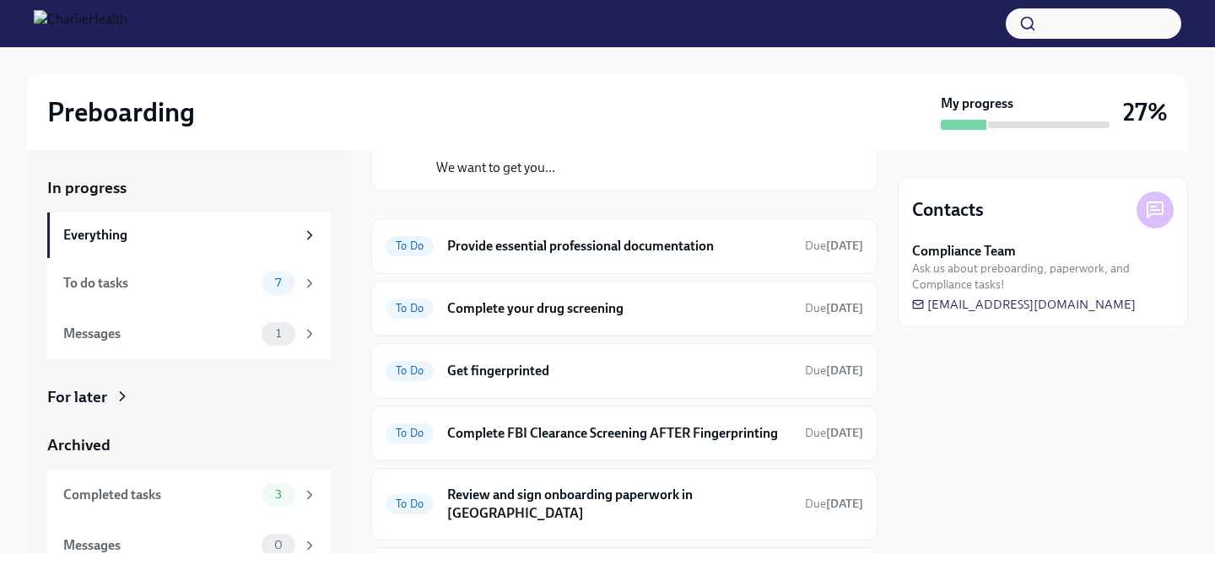
scroll to position [145, 0]
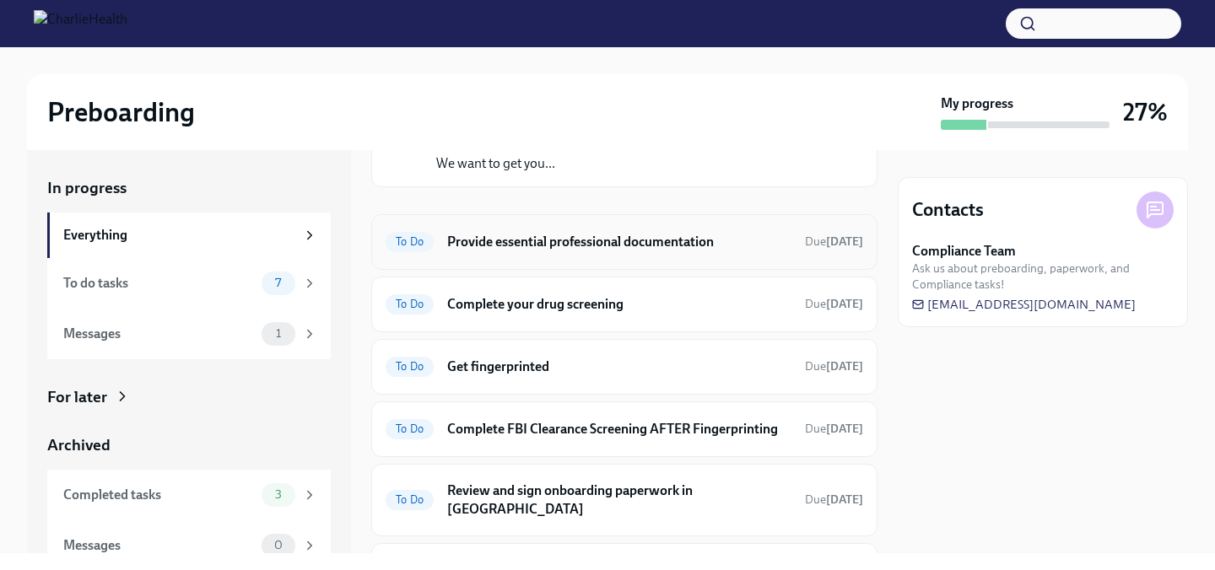
click at [630, 242] on h6 "Provide essential professional documentation" at bounding box center [619, 242] width 344 height 19
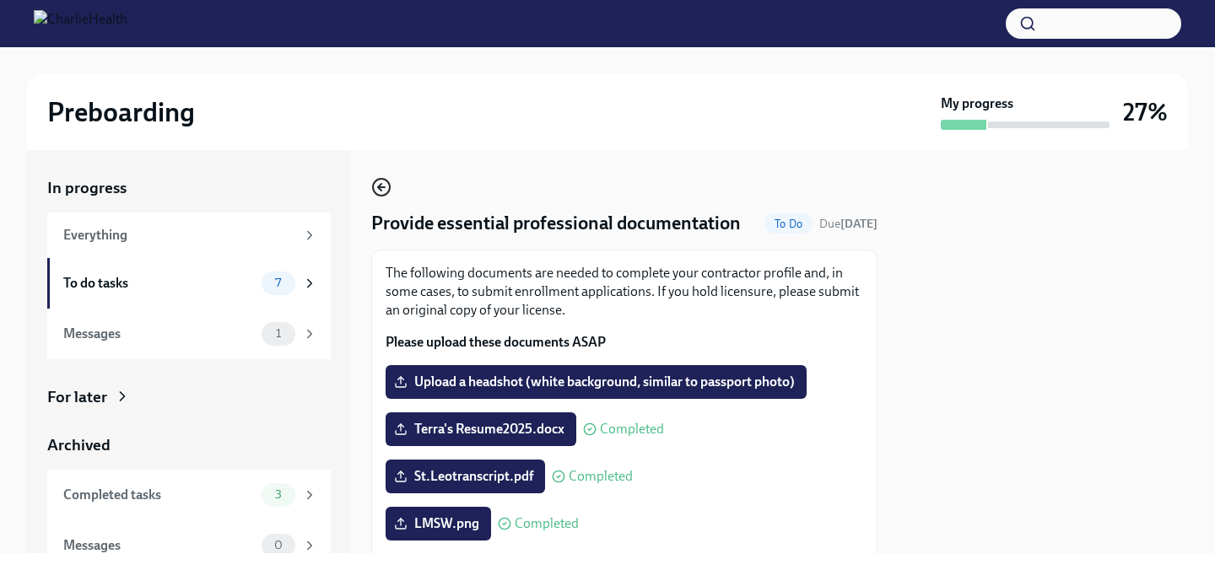
click at [375, 186] on icon "button" at bounding box center [381, 187] width 20 height 20
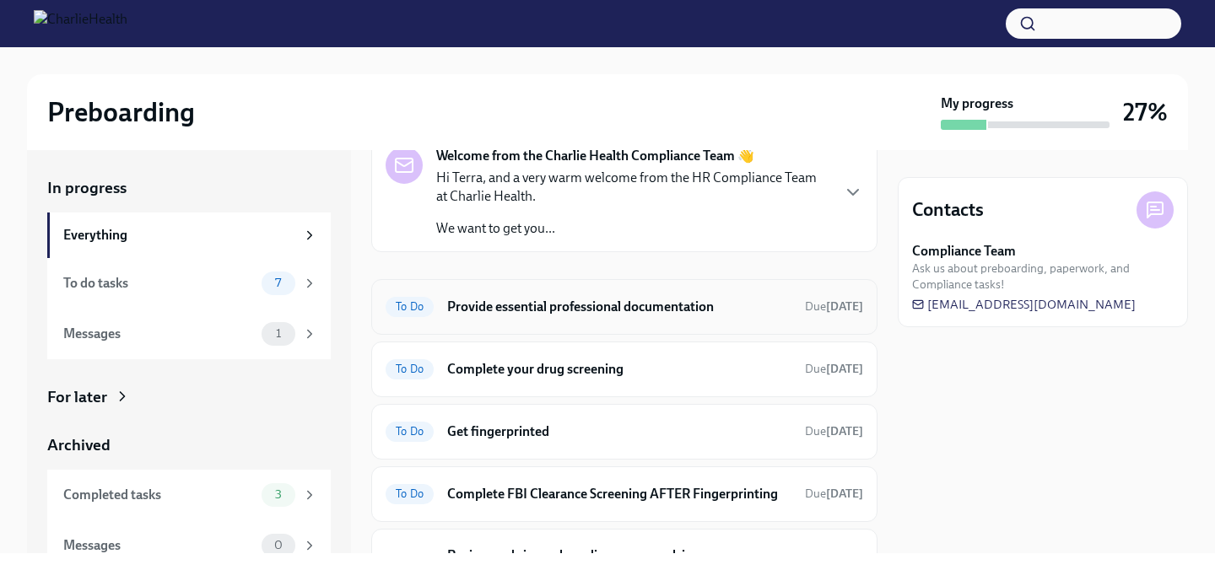
scroll to position [84, 0]
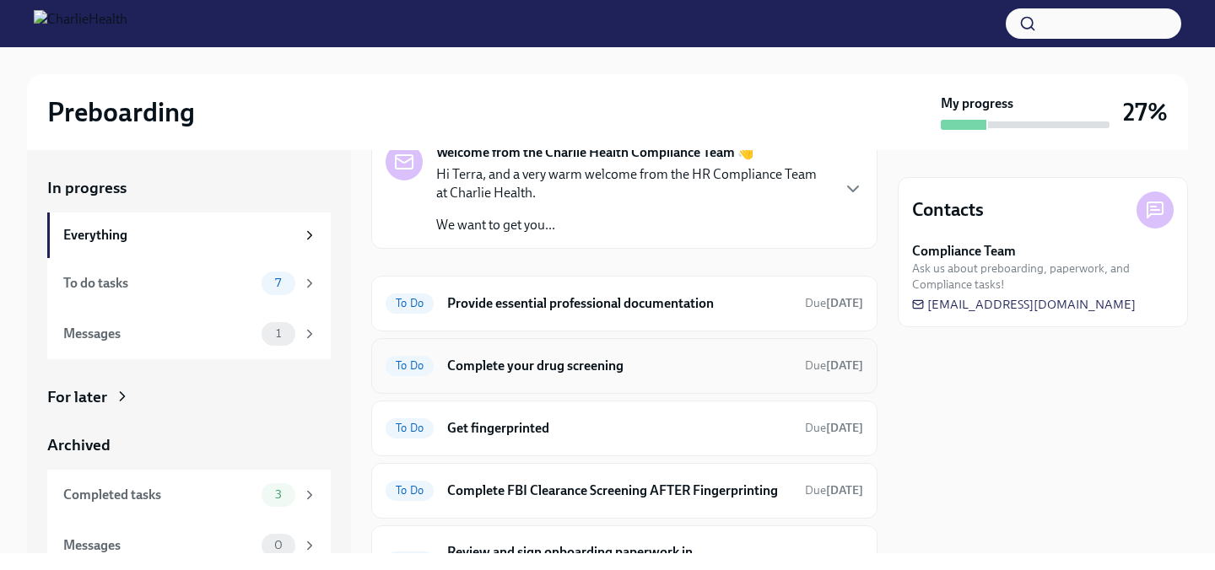
click at [723, 371] on h6 "Complete your drug screening" at bounding box center [619, 366] width 344 height 19
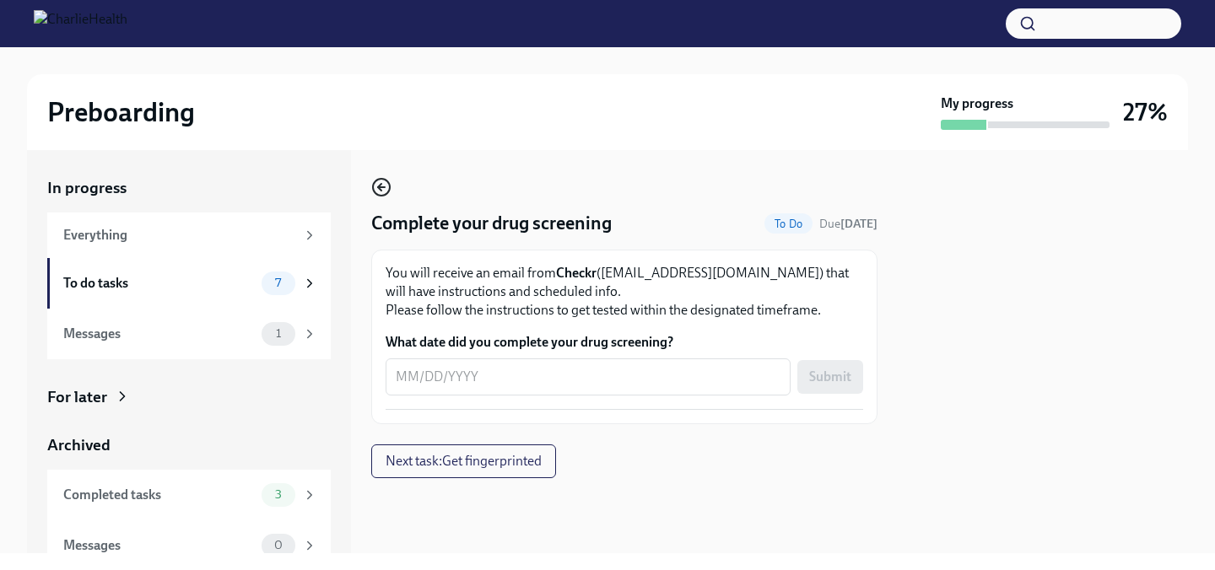
click at [382, 191] on icon "button" at bounding box center [381, 187] width 20 height 20
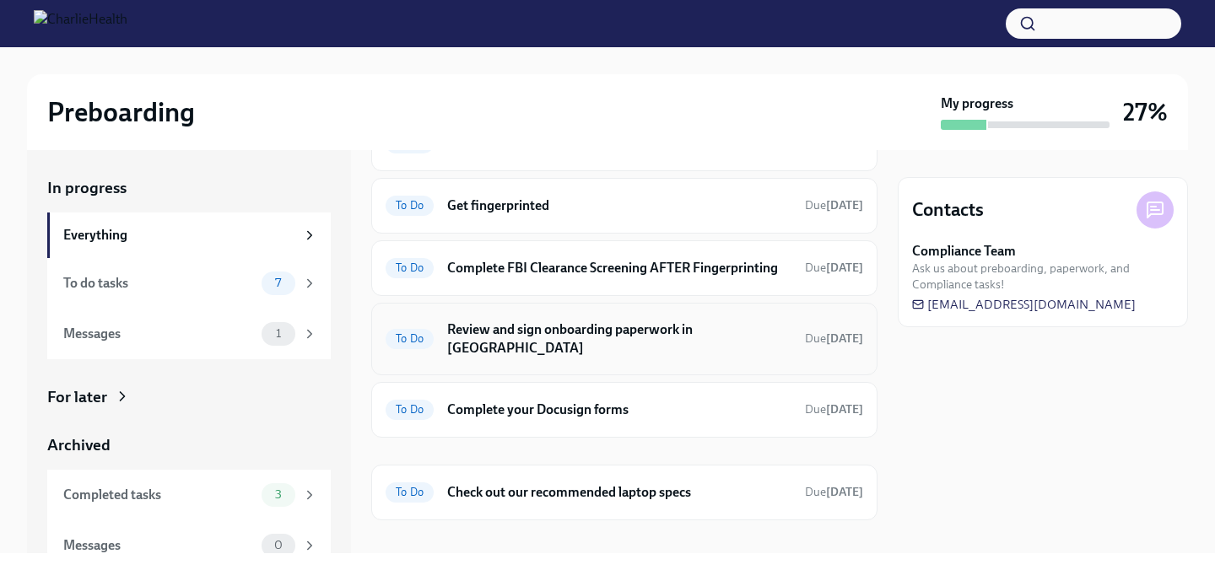
scroll to position [310, 0]
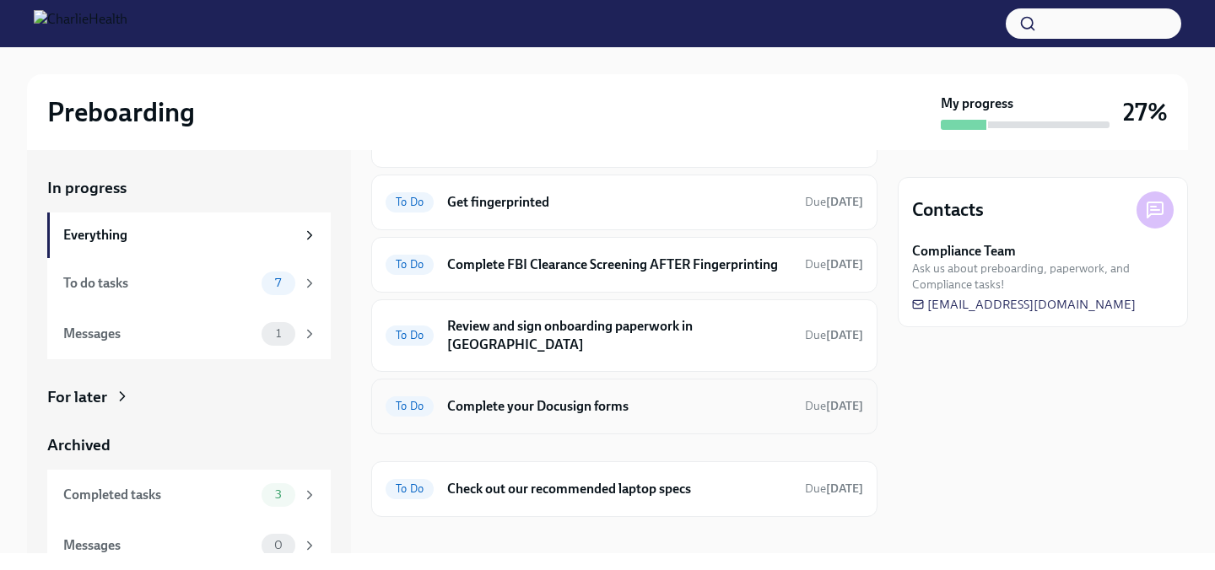
click at [689, 401] on div "To Do Complete your Docusign forms Due in 4 days" at bounding box center [624, 406] width 477 height 27
